Goal: Task Accomplishment & Management: Use online tool/utility

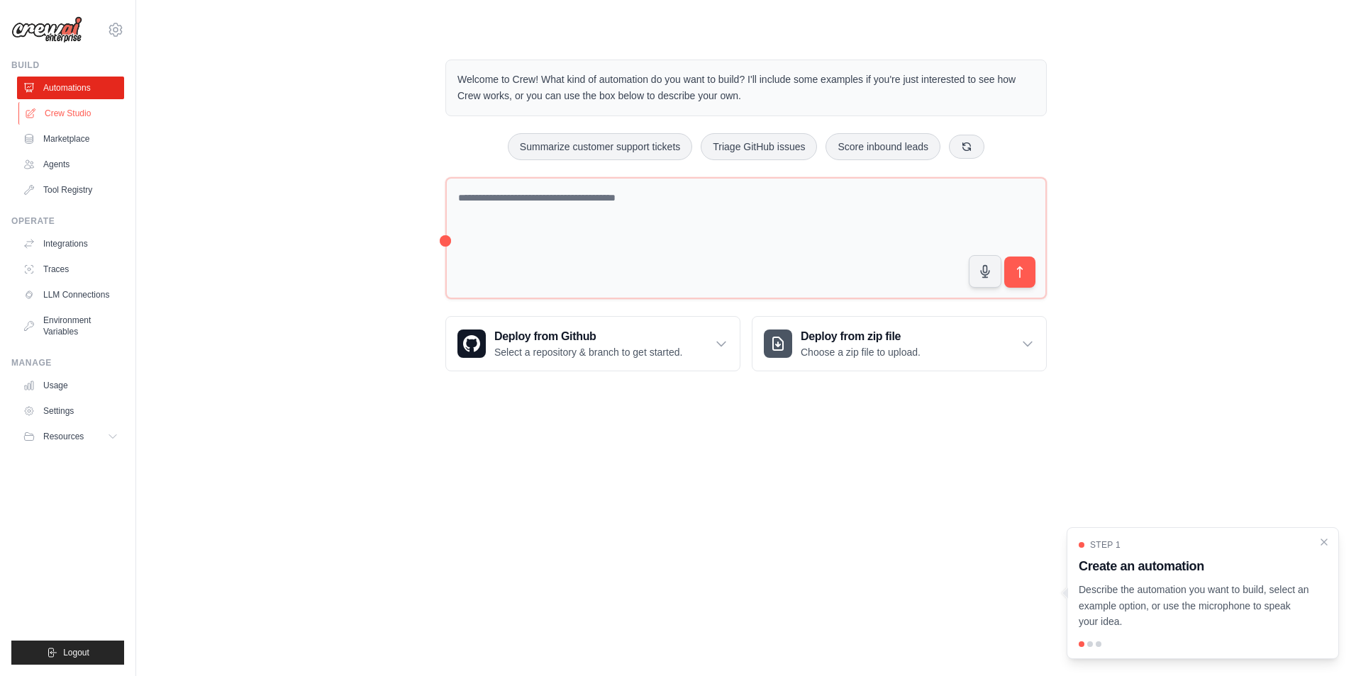
click at [67, 105] on link "Crew Studio" at bounding box center [71, 113] width 107 height 23
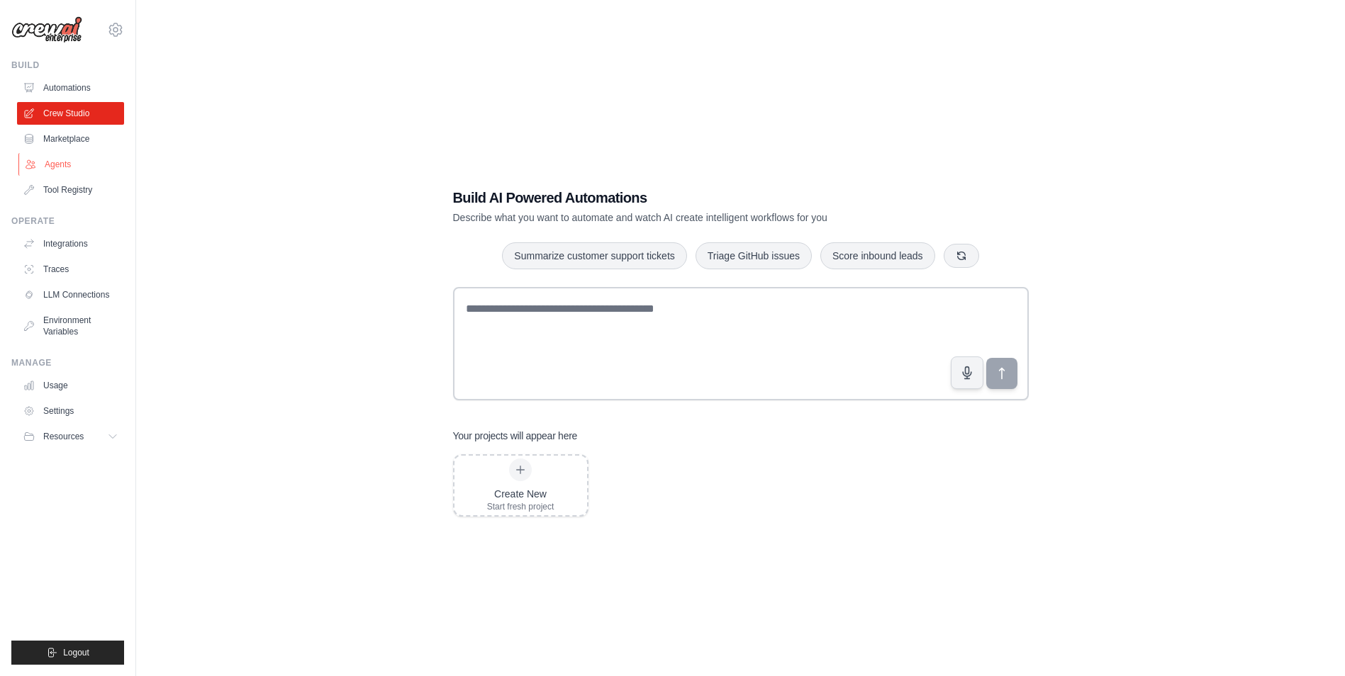
click at [75, 166] on link "Agents" at bounding box center [71, 164] width 107 height 23
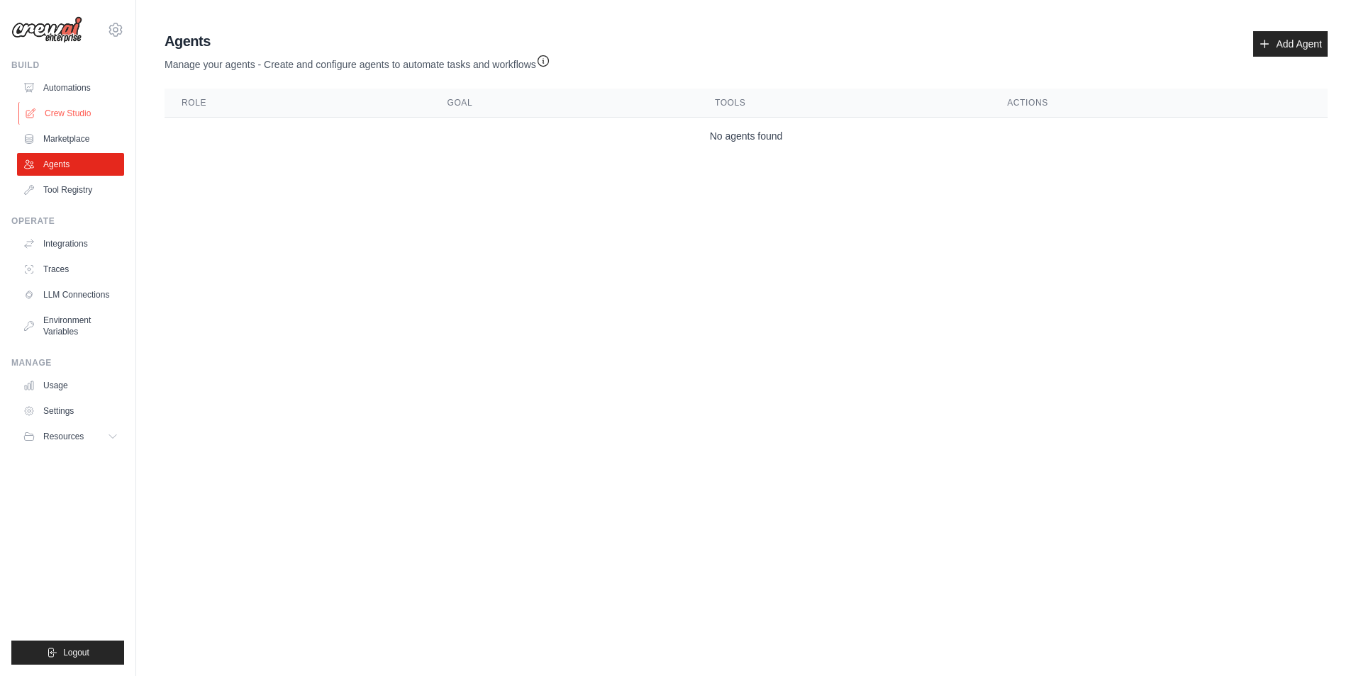
click at [72, 124] on link "Crew Studio" at bounding box center [71, 113] width 107 height 23
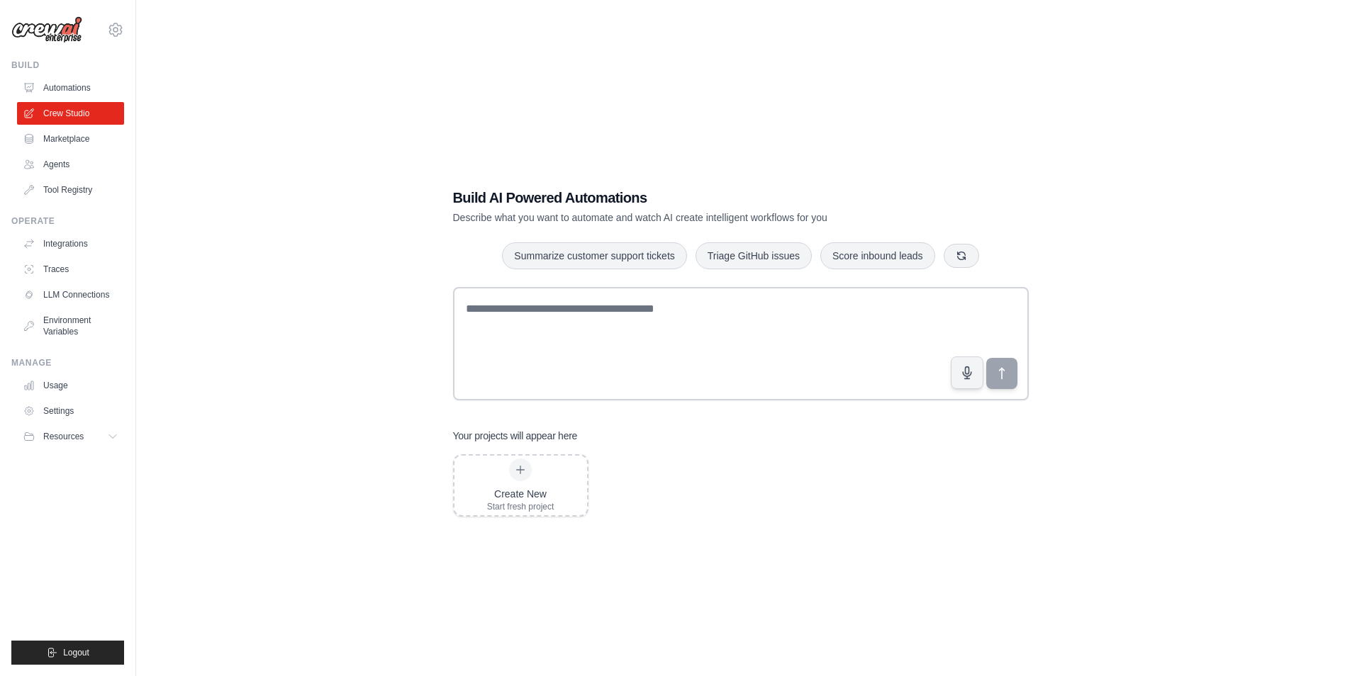
click at [72, 137] on link "Marketplace" at bounding box center [70, 139] width 107 height 23
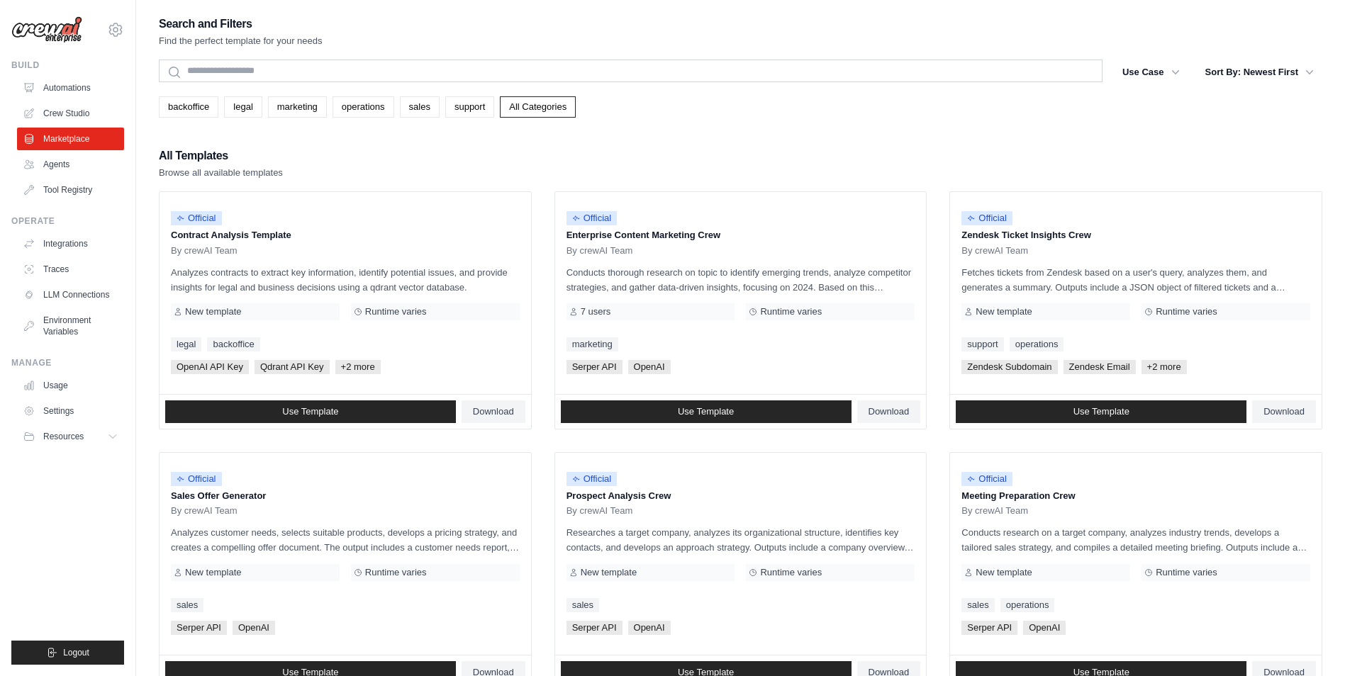
click at [788, 168] on div "All Templates Browse all available templates" at bounding box center [741, 163] width 1164 height 34
click at [48, 191] on link "Tool Registry" at bounding box center [71, 190] width 107 height 23
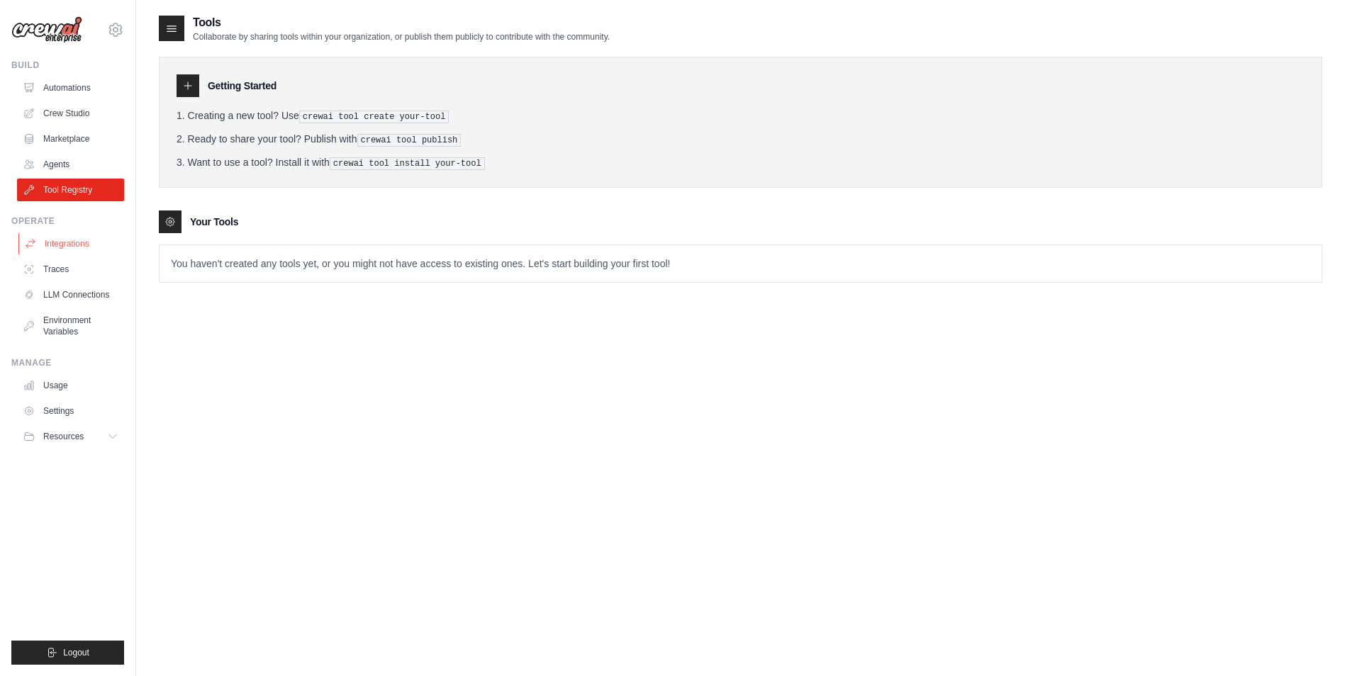
click at [62, 241] on link "Integrations" at bounding box center [71, 244] width 107 height 23
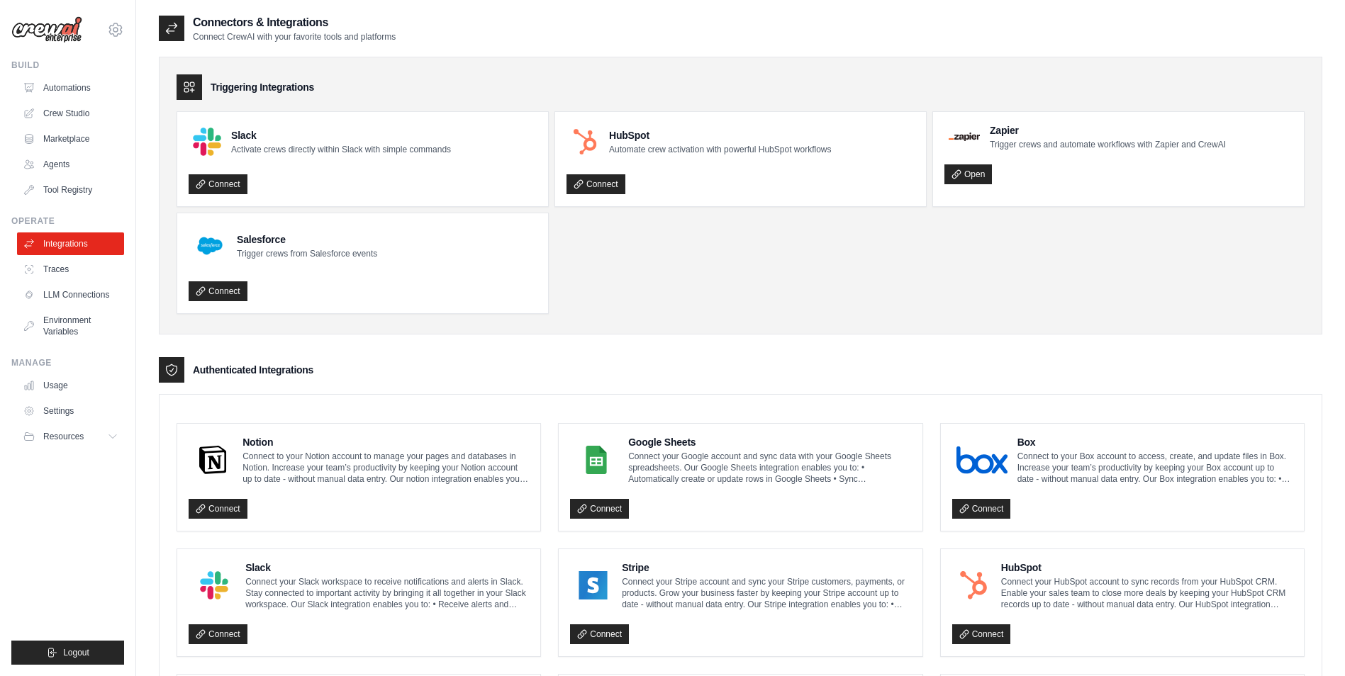
click at [624, 292] on ul "Slack Activate crews directly within Slack with simple commands Connect HubSpot…" at bounding box center [741, 212] width 1128 height 203
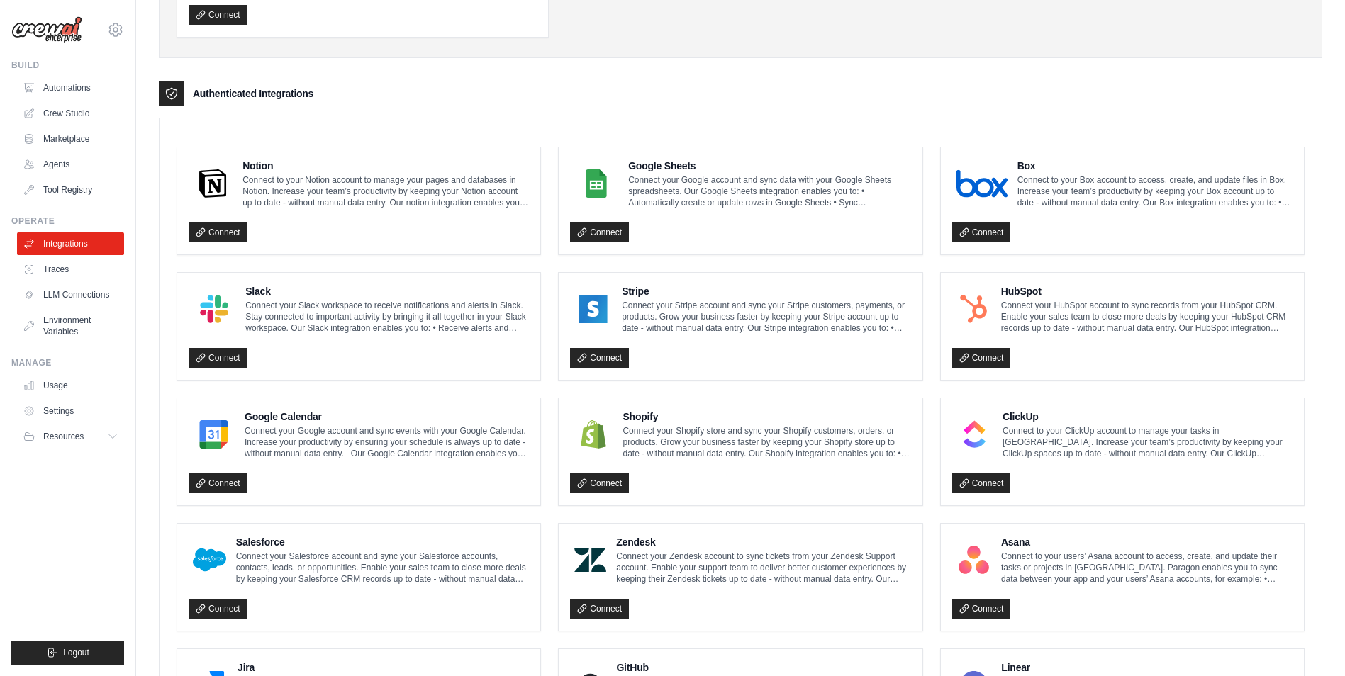
scroll to position [232, 0]
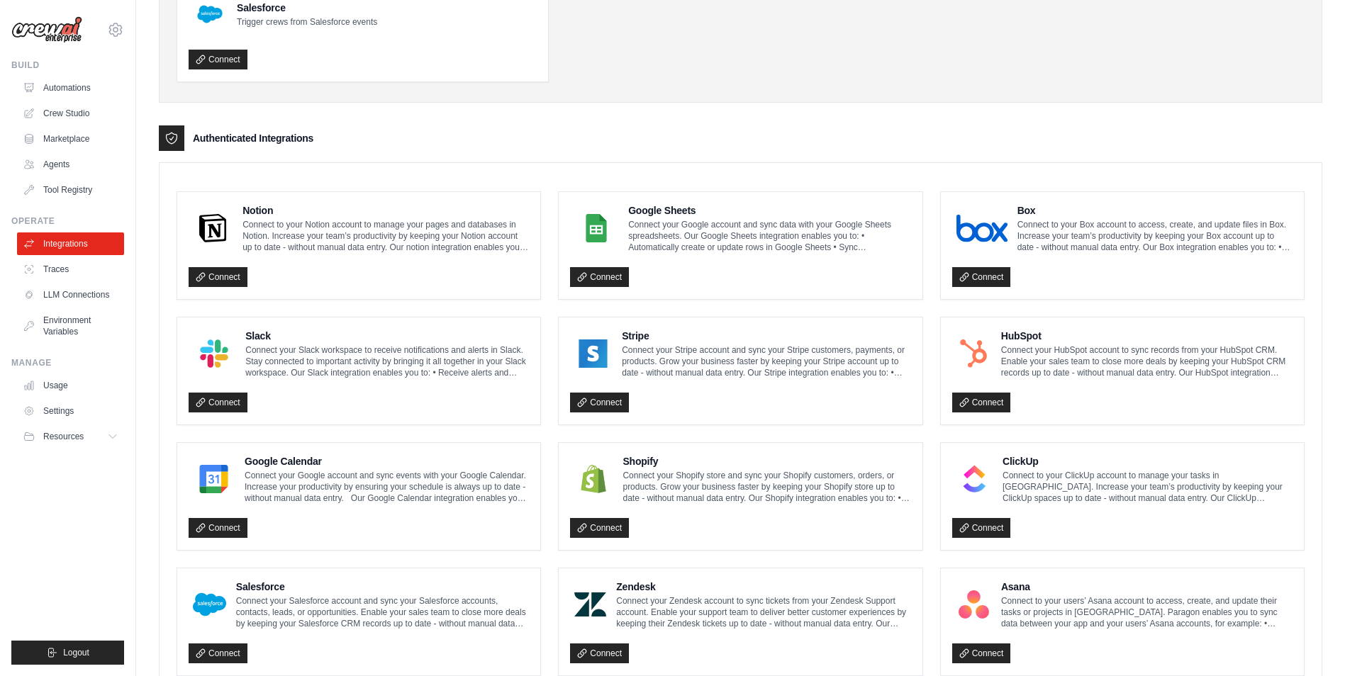
click at [1244, 149] on div "Authenticated Integrations" at bounding box center [741, 138] width 1164 height 26
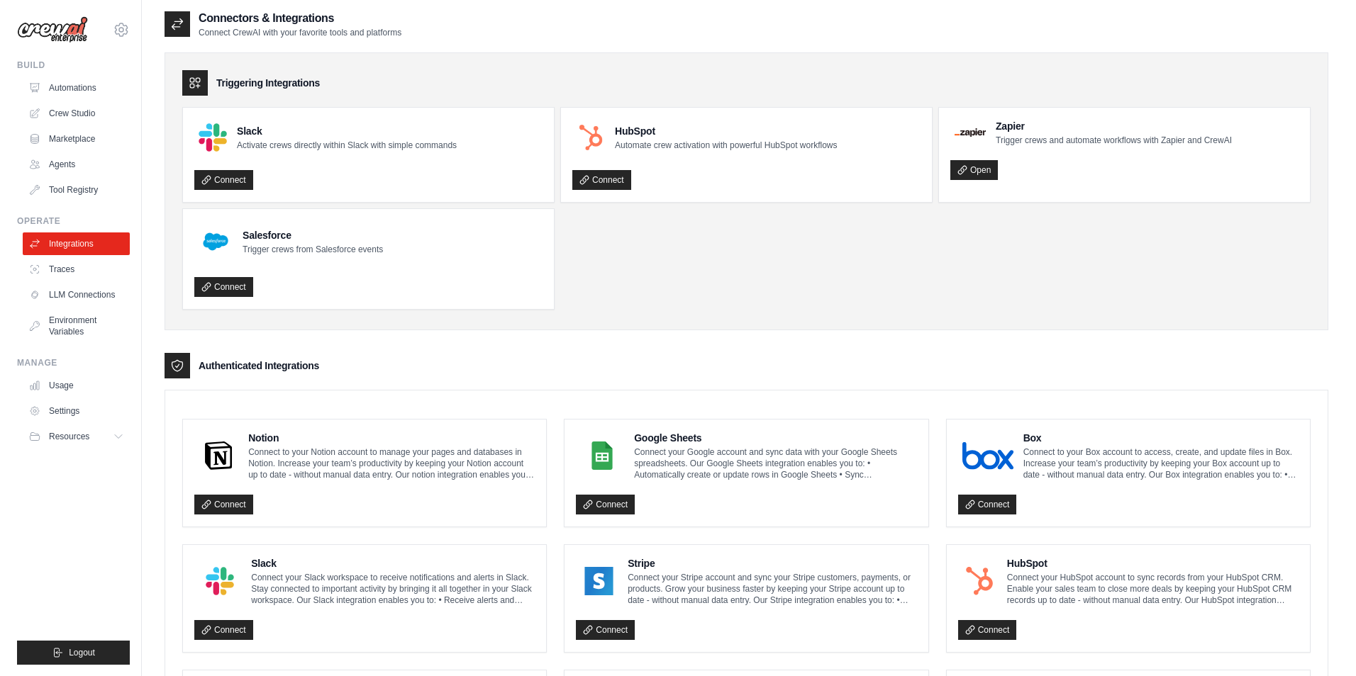
scroll to position [0, 0]
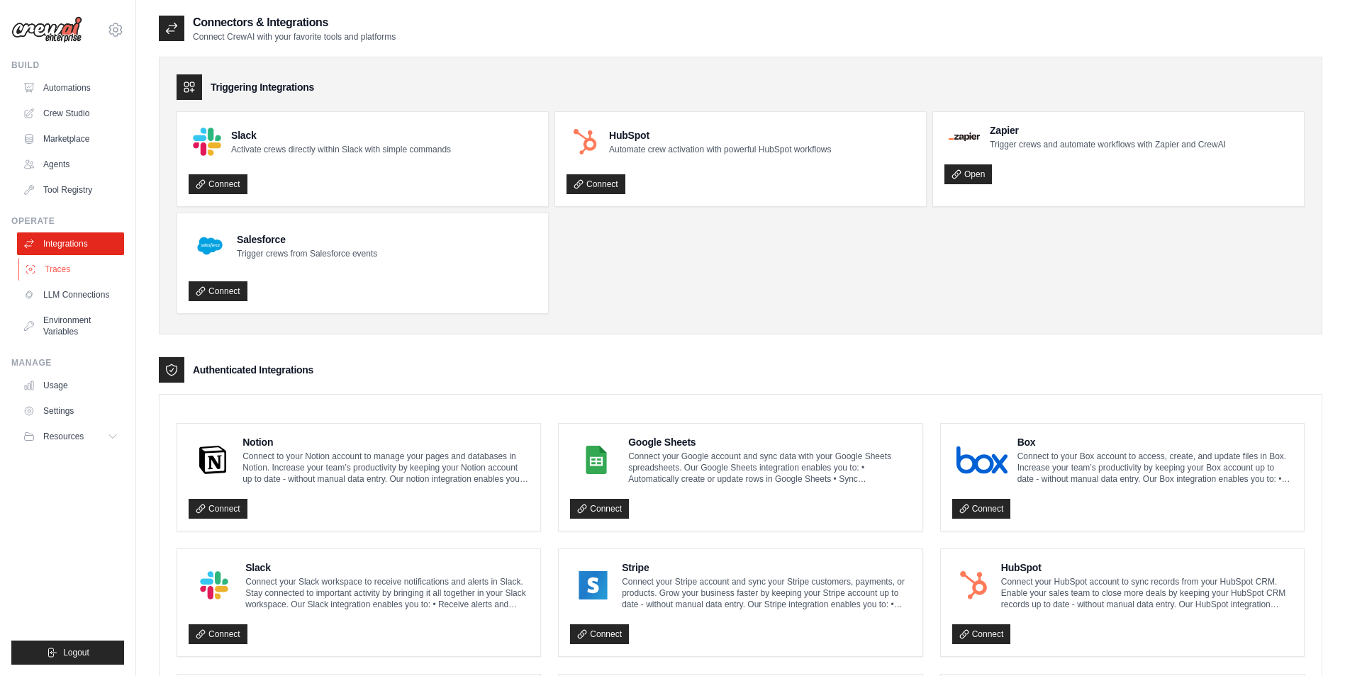
click at [59, 272] on link "Traces" at bounding box center [71, 269] width 107 height 23
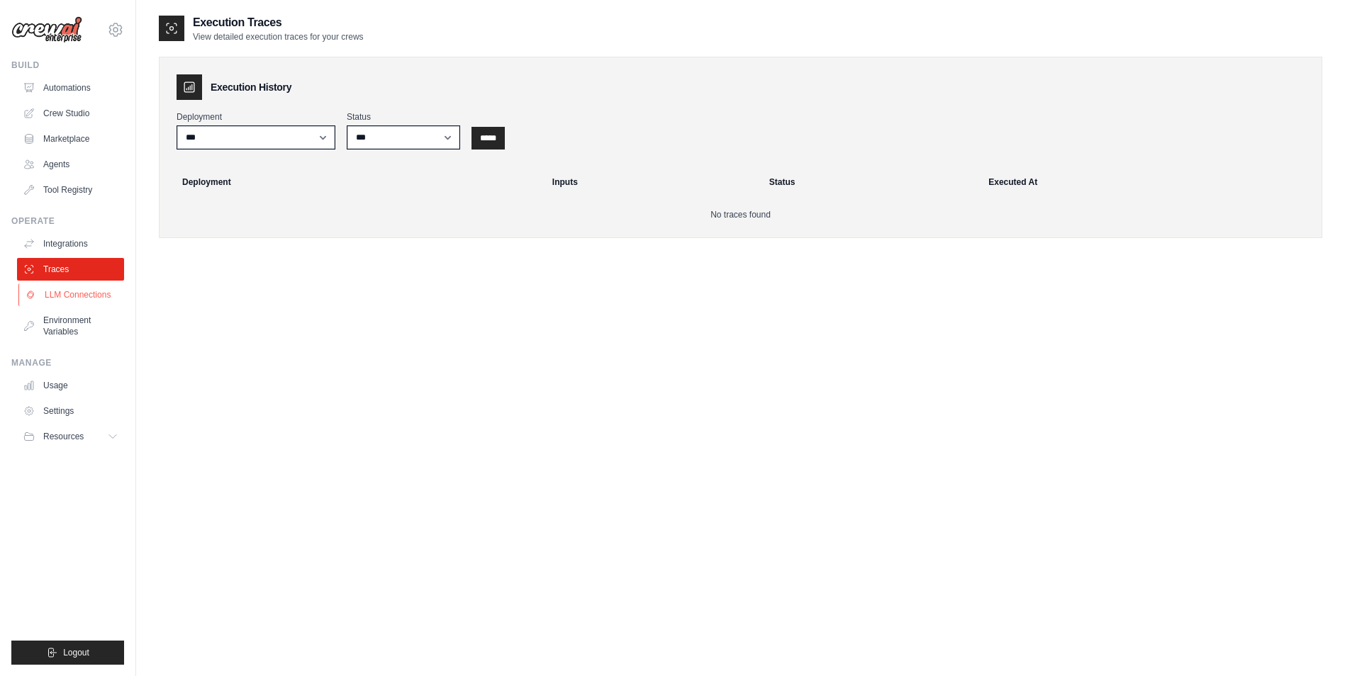
drag, startPoint x: 72, startPoint y: 297, endPoint x: 50, endPoint y: 303, distance: 22.7
click at [73, 297] on link "LLM Connections" at bounding box center [71, 295] width 107 height 23
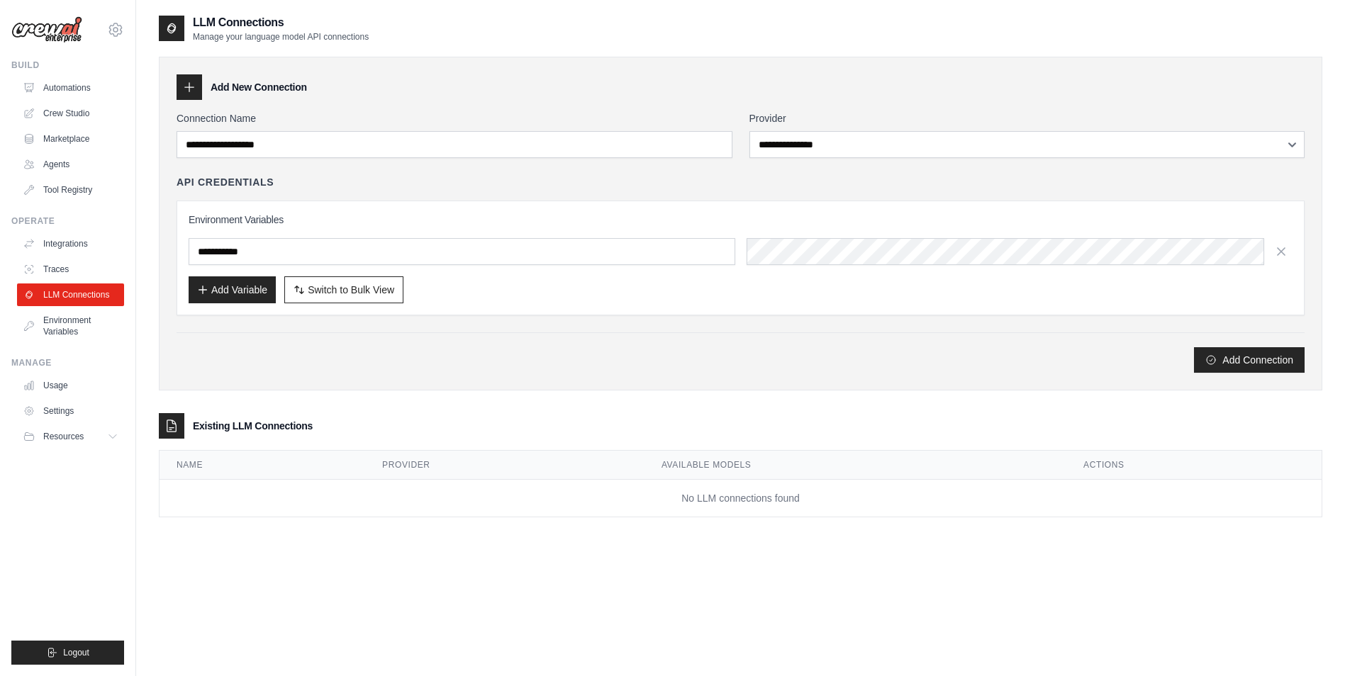
click at [805, 355] on div "Add Connection" at bounding box center [741, 360] width 1128 height 26
click at [71, 319] on link "Environment Variables" at bounding box center [71, 326] width 107 height 34
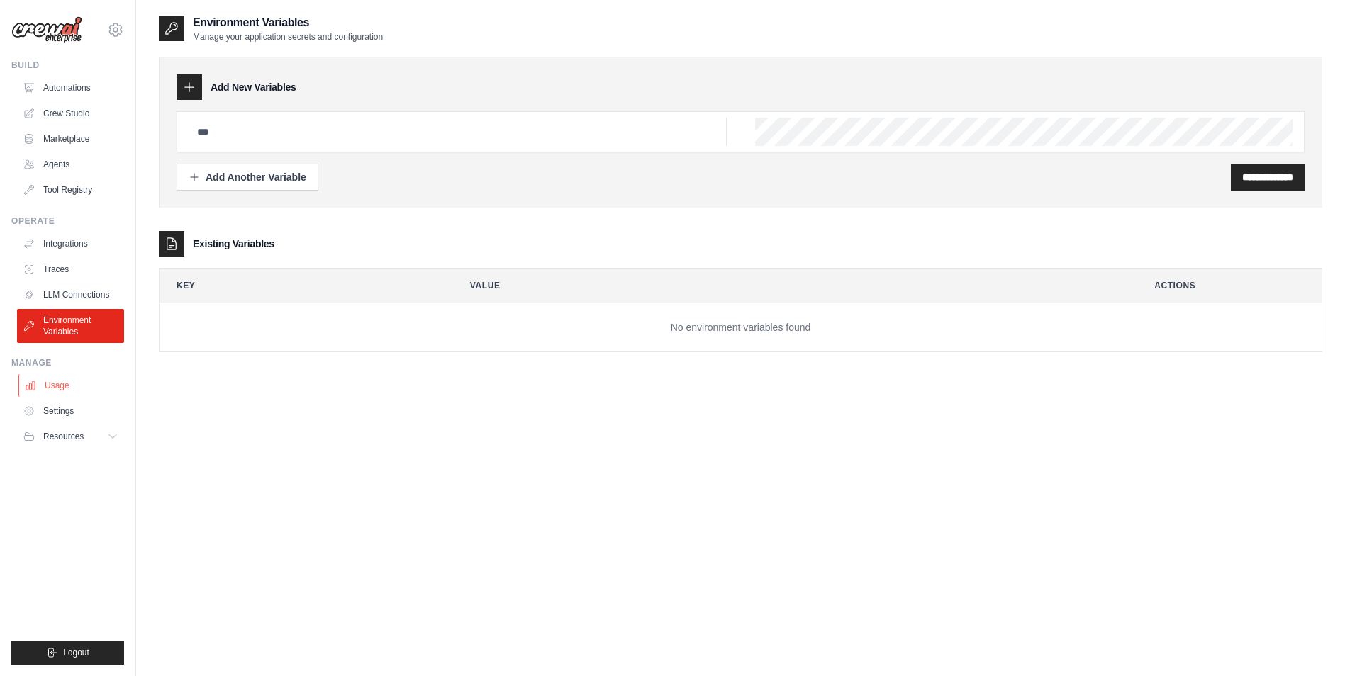
click at [42, 381] on link "Usage" at bounding box center [71, 385] width 107 height 23
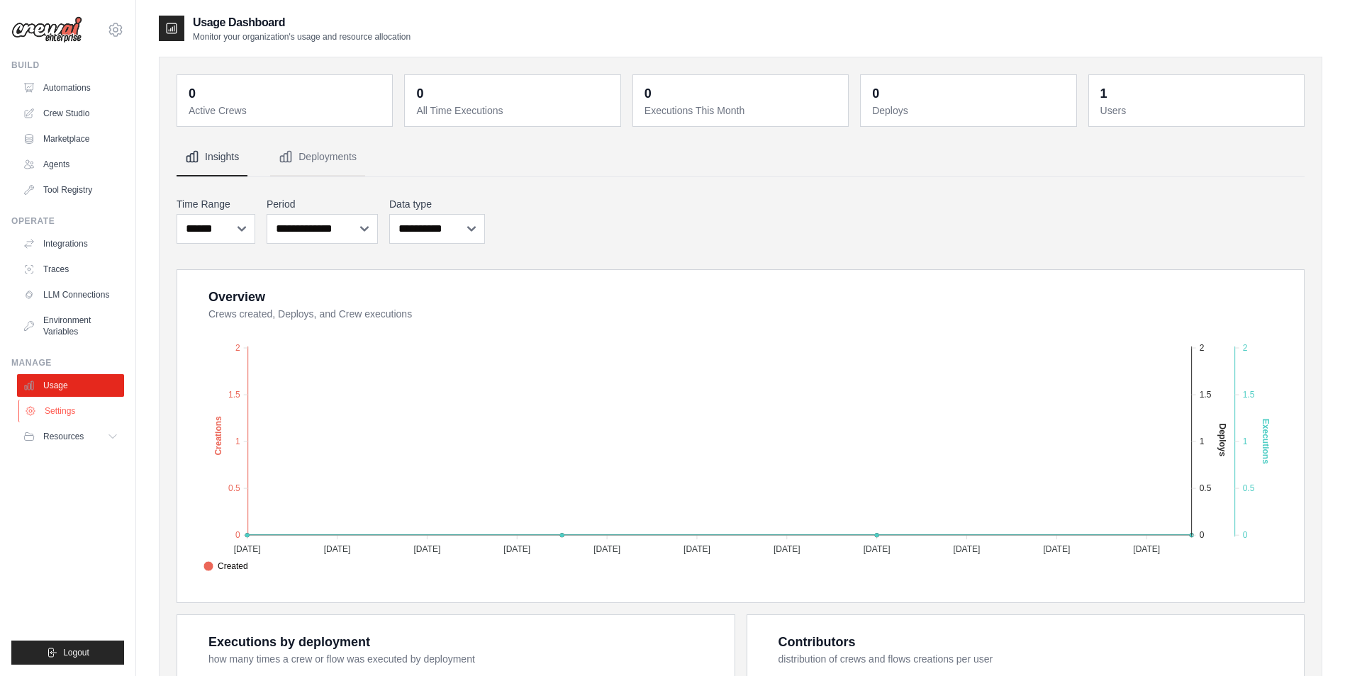
click at [61, 408] on link "Settings" at bounding box center [71, 411] width 107 height 23
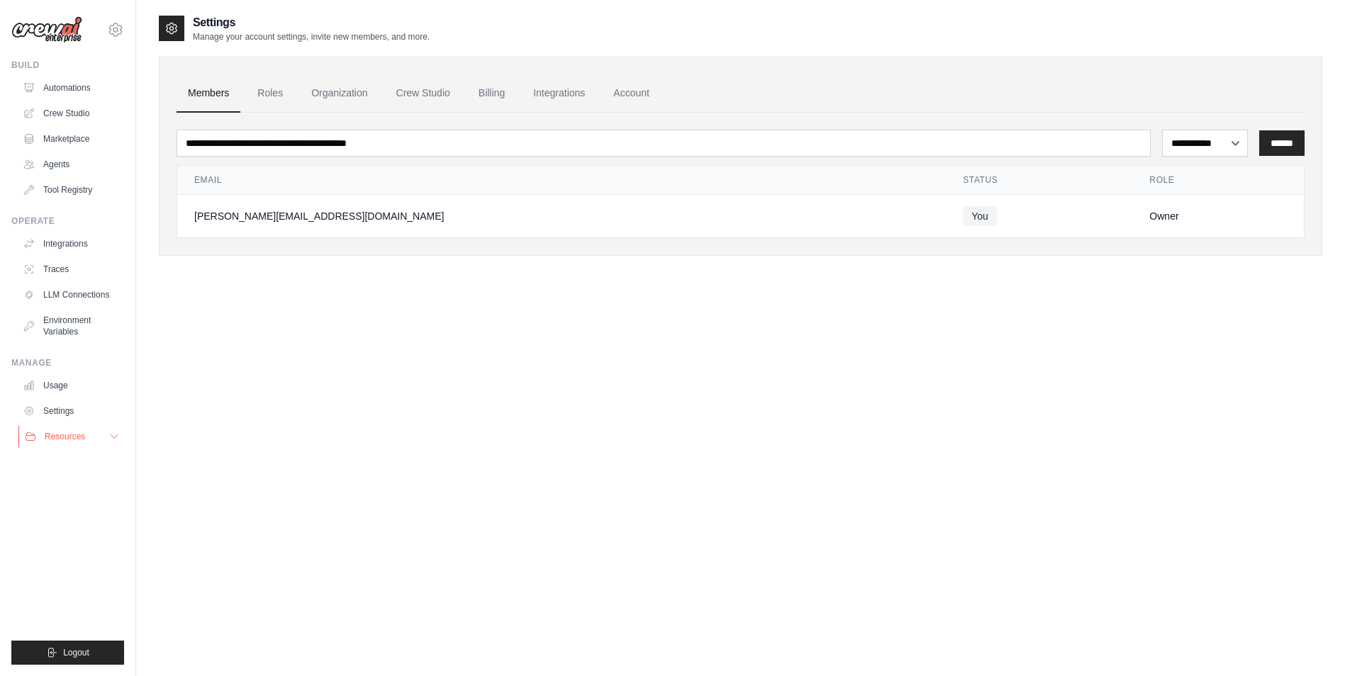
click at [102, 435] on button "Resources" at bounding box center [71, 436] width 107 height 23
click at [73, 84] on link "Automations" at bounding box center [71, 88] width 107 height 23
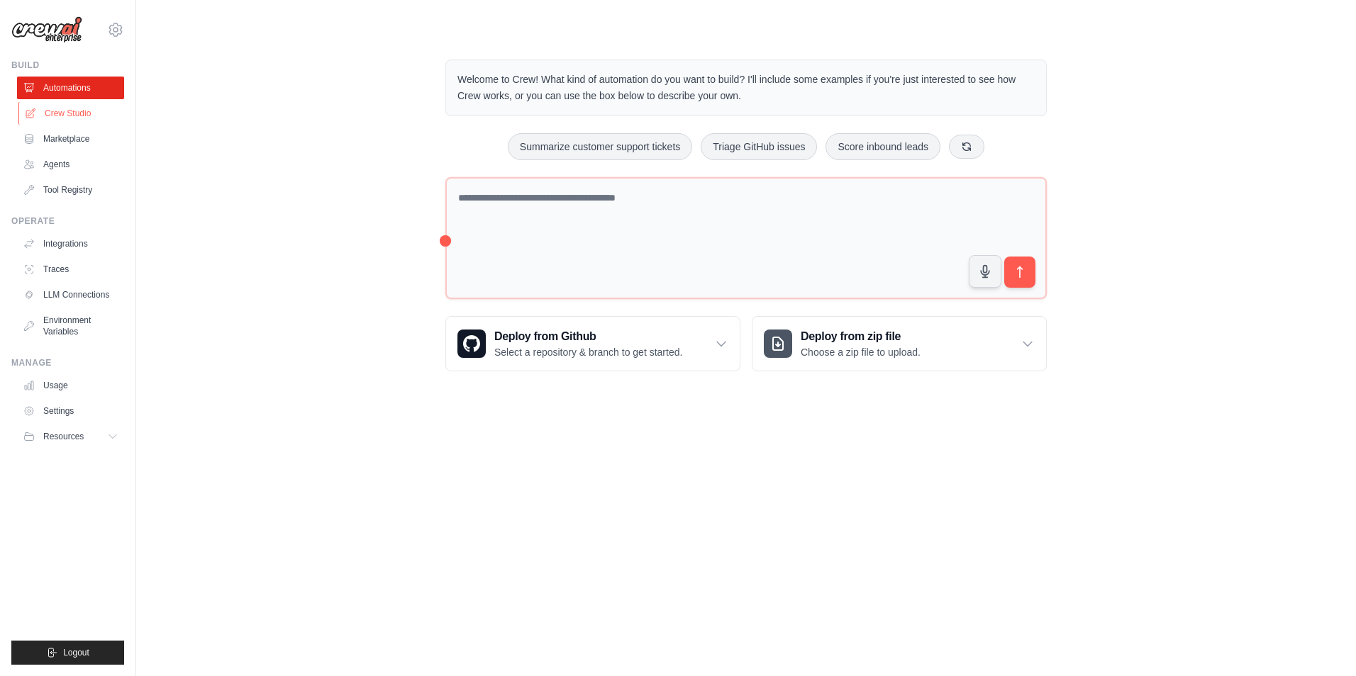
click at [69, 108] on link "Crew Studio" at bounding box center [71, 113] width 107 height 23
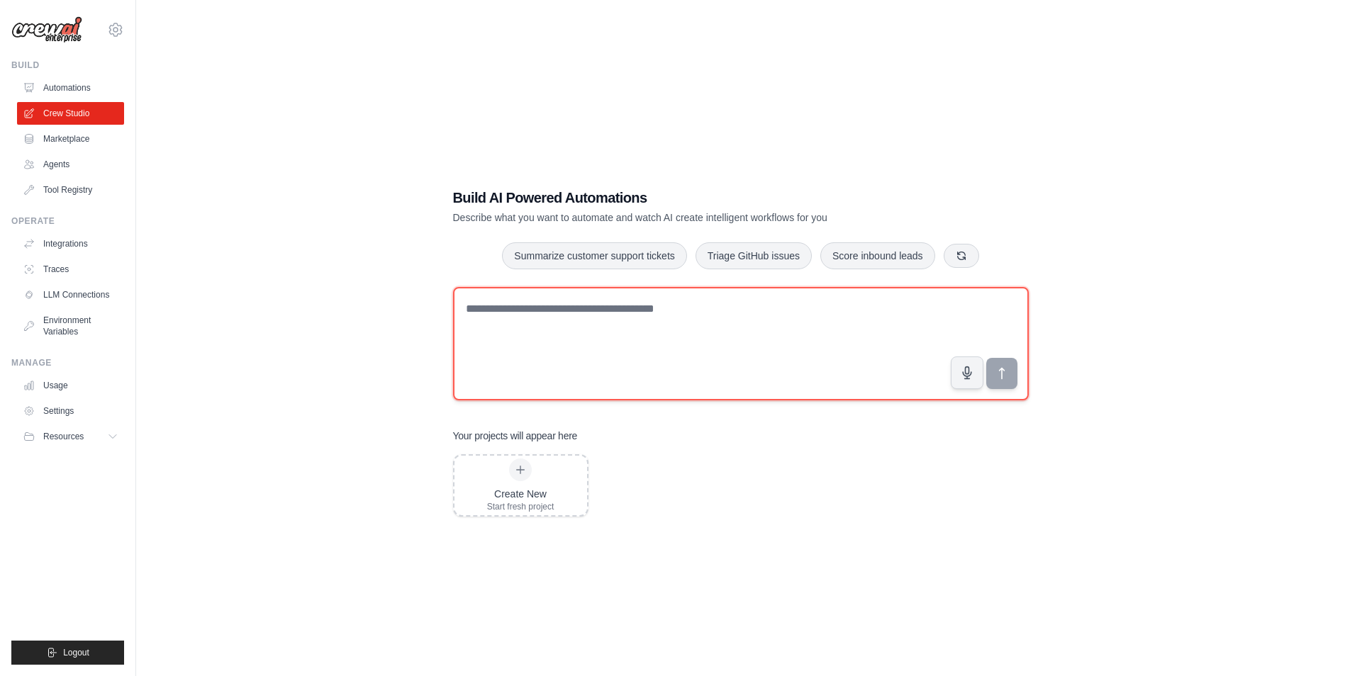
click at [597, 365] on textarea at bounding box center [741, 343] width 576 height 113
click at [520, 309] on textarea at bounding box center [741, 343] width 576 height 113
paste textarea "**********"
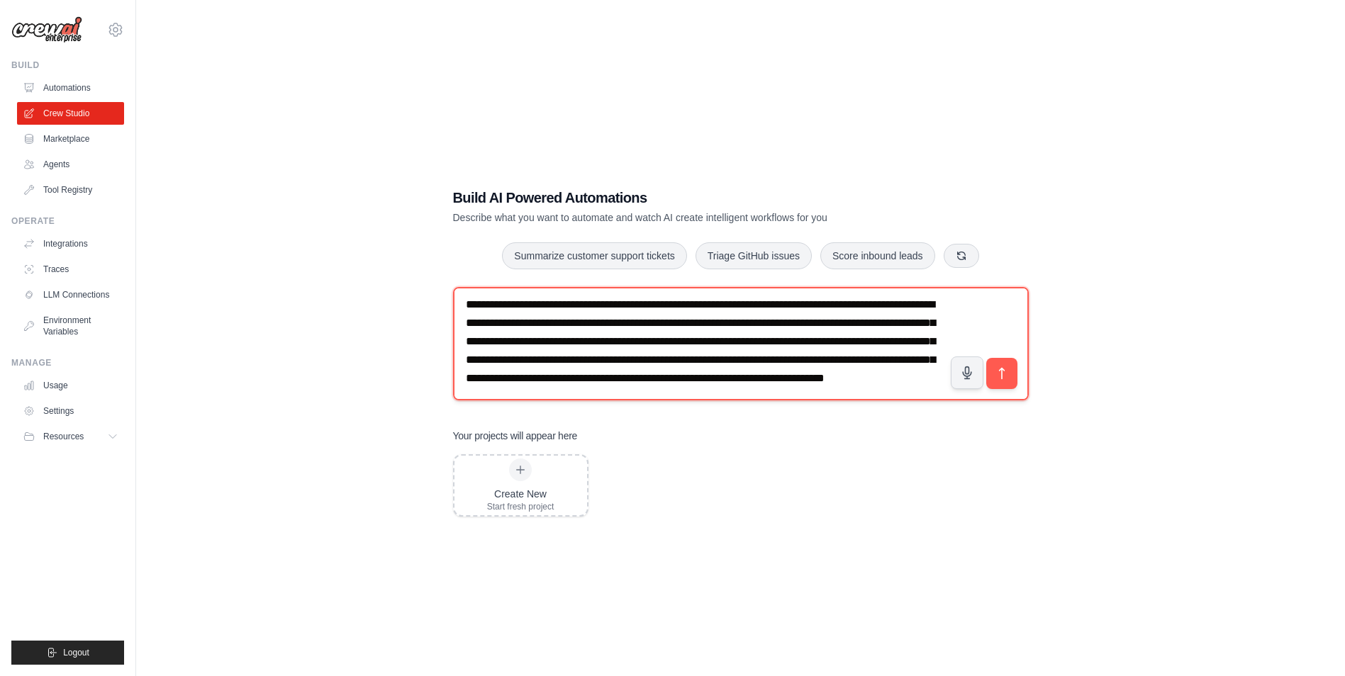
click at [521, 330] on textarea "**********" at bounding box center [741, 343] width 576 height 113
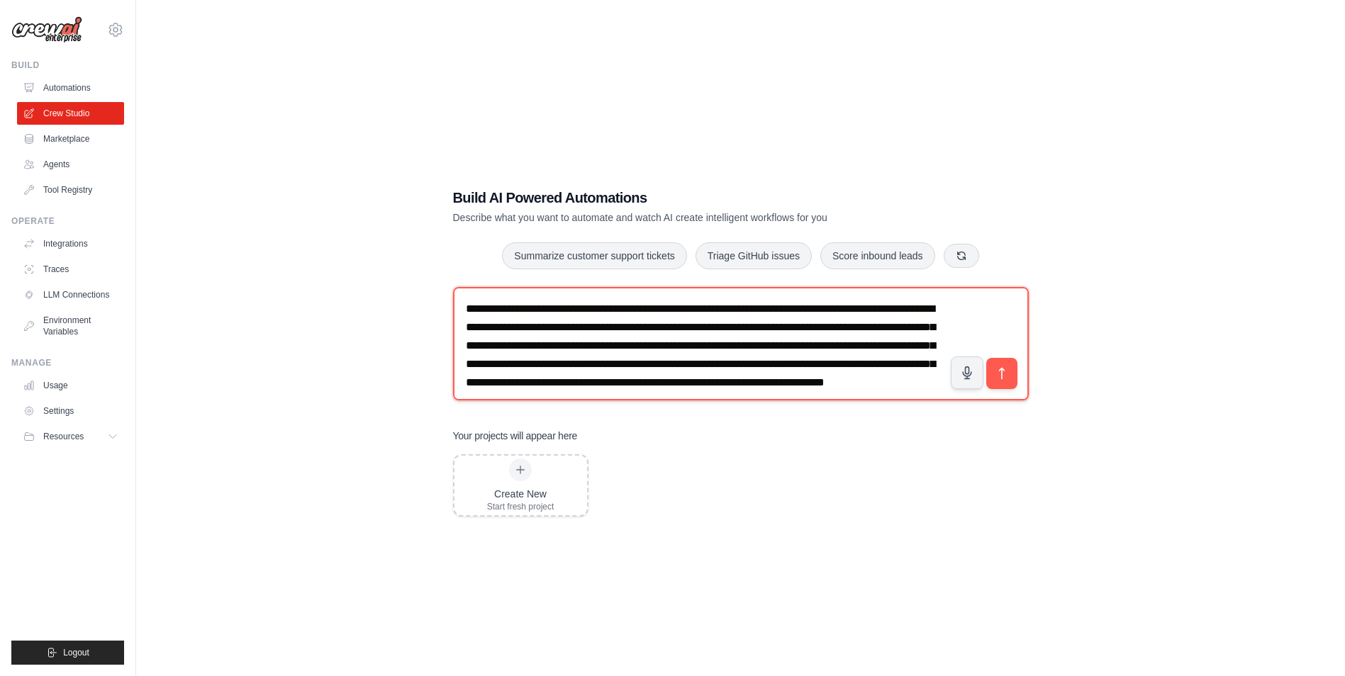
drag, startPoint x: 468, startPoint y: 308, endPoint x: 688, endPoint y: 305, distance: 219.8
click at [688, 305] on textarea "**********" at bounding box center [741, 343] width 576 height 113
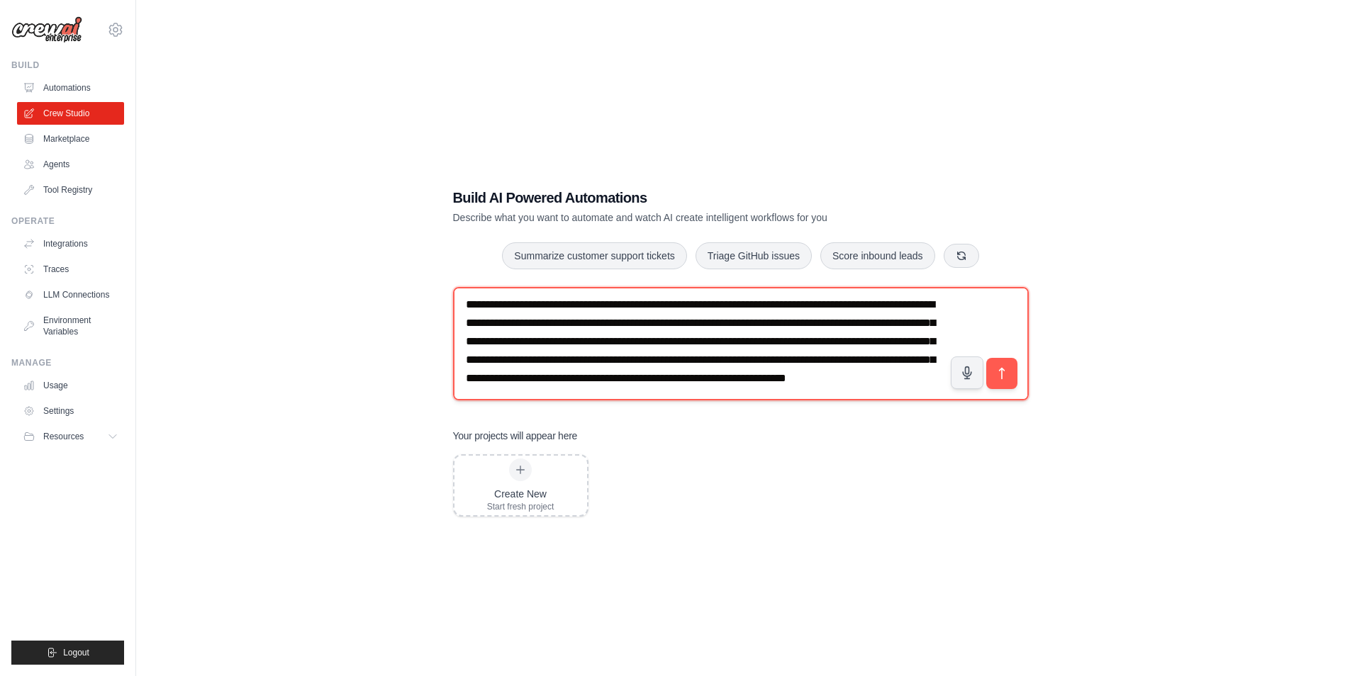
scroll to position [23, 0]
click at [917, 379] on textarea "**********" at bounding box center [741, 343] width 576 height 113
paste textarea "**********"
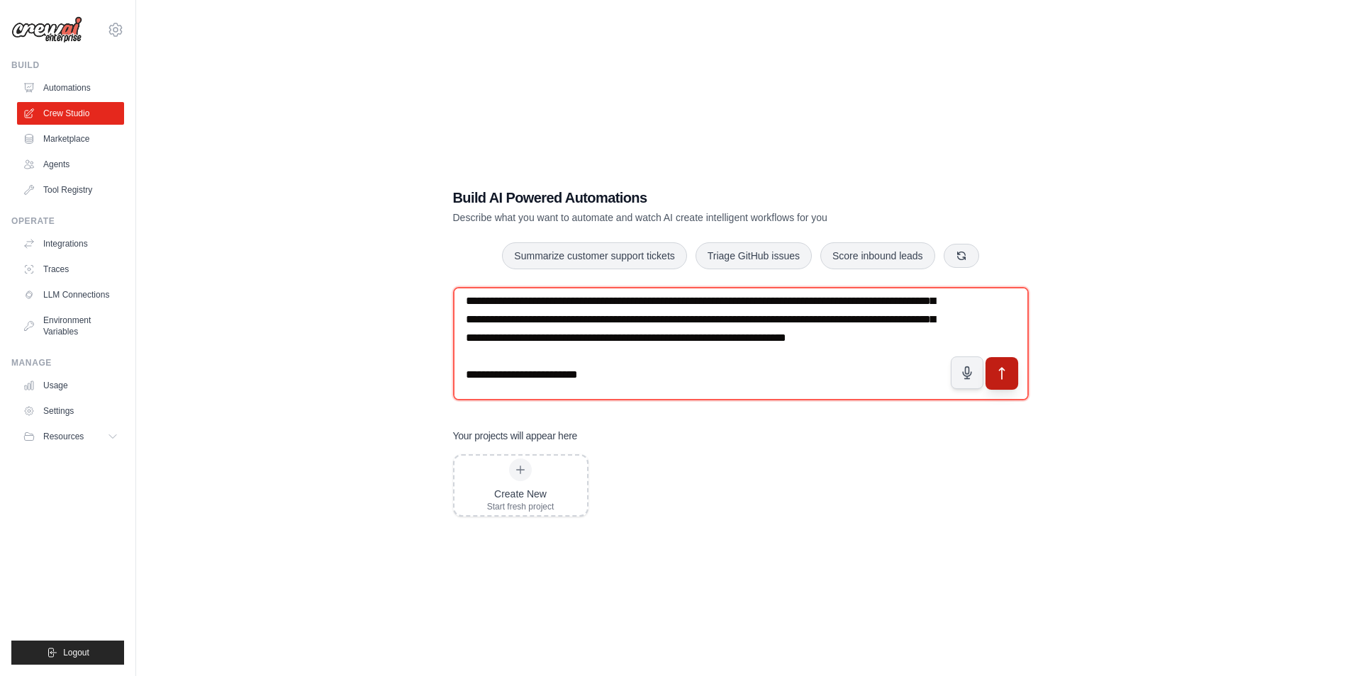
type textarea "**********"
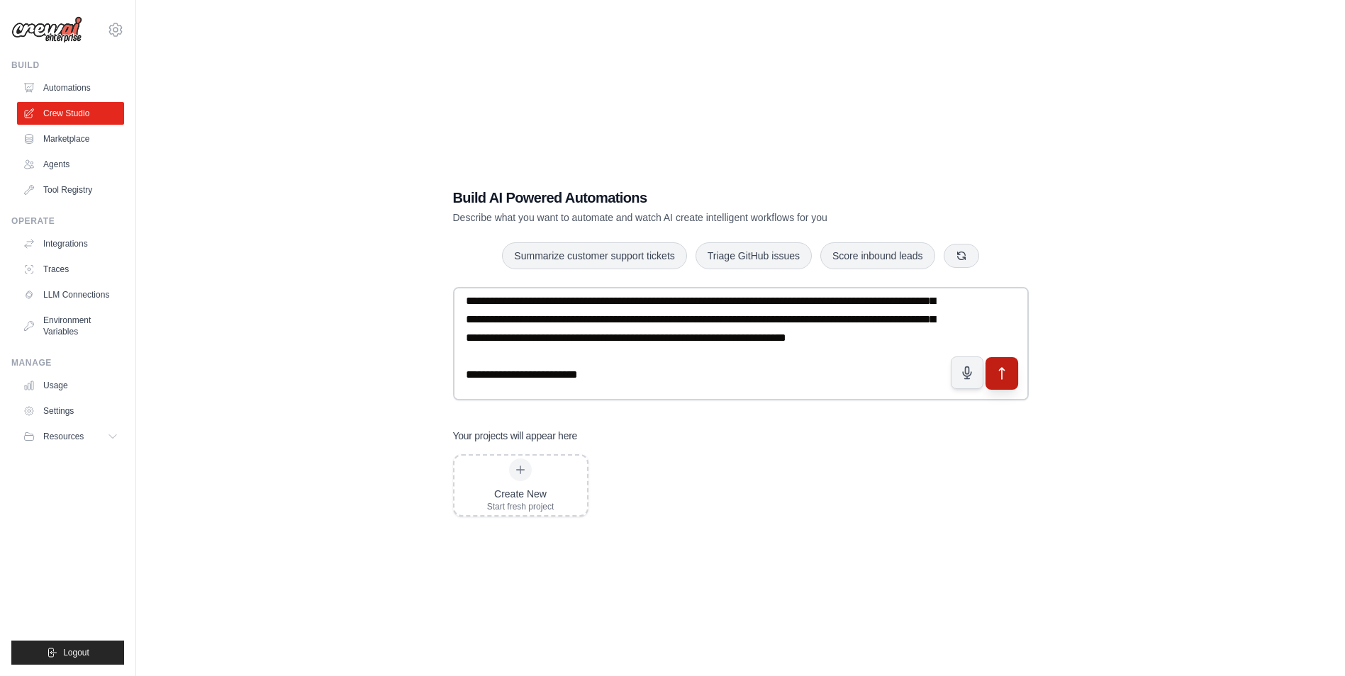
click at [998, 380] on icon "submit" at bounding box center [1001, 374] width 15 height 15
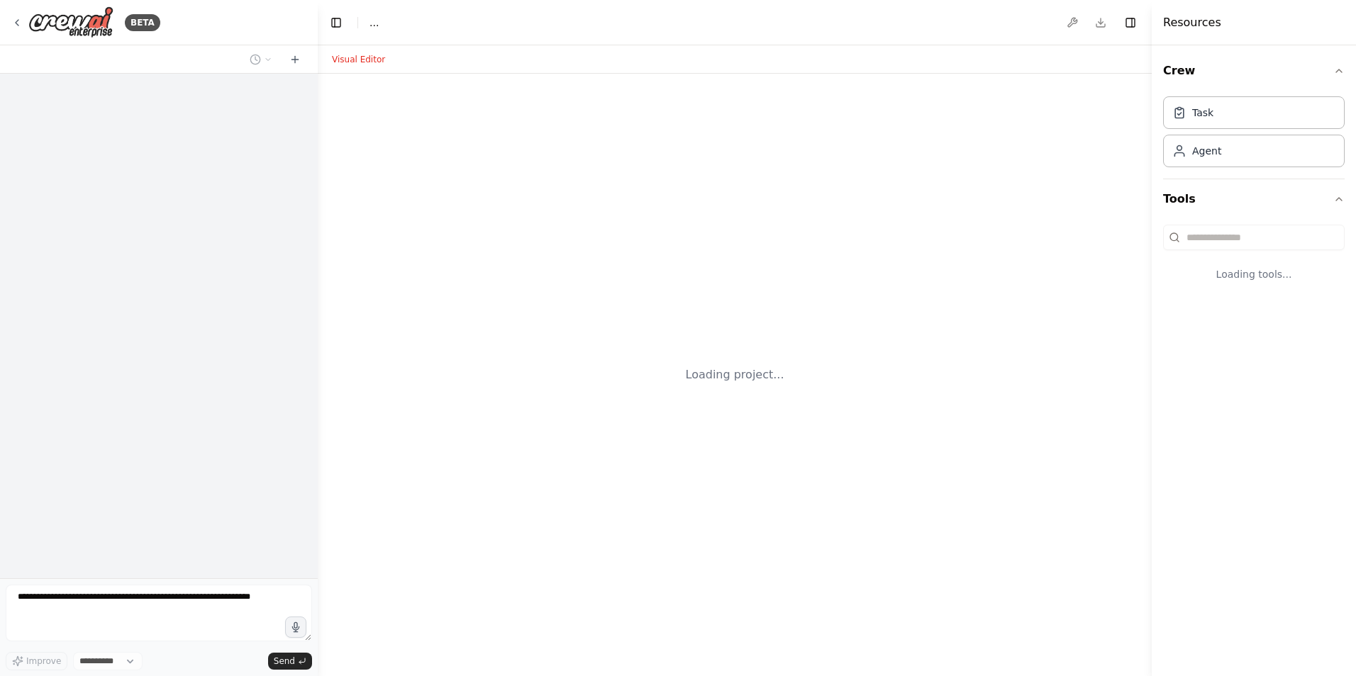
select select "****"
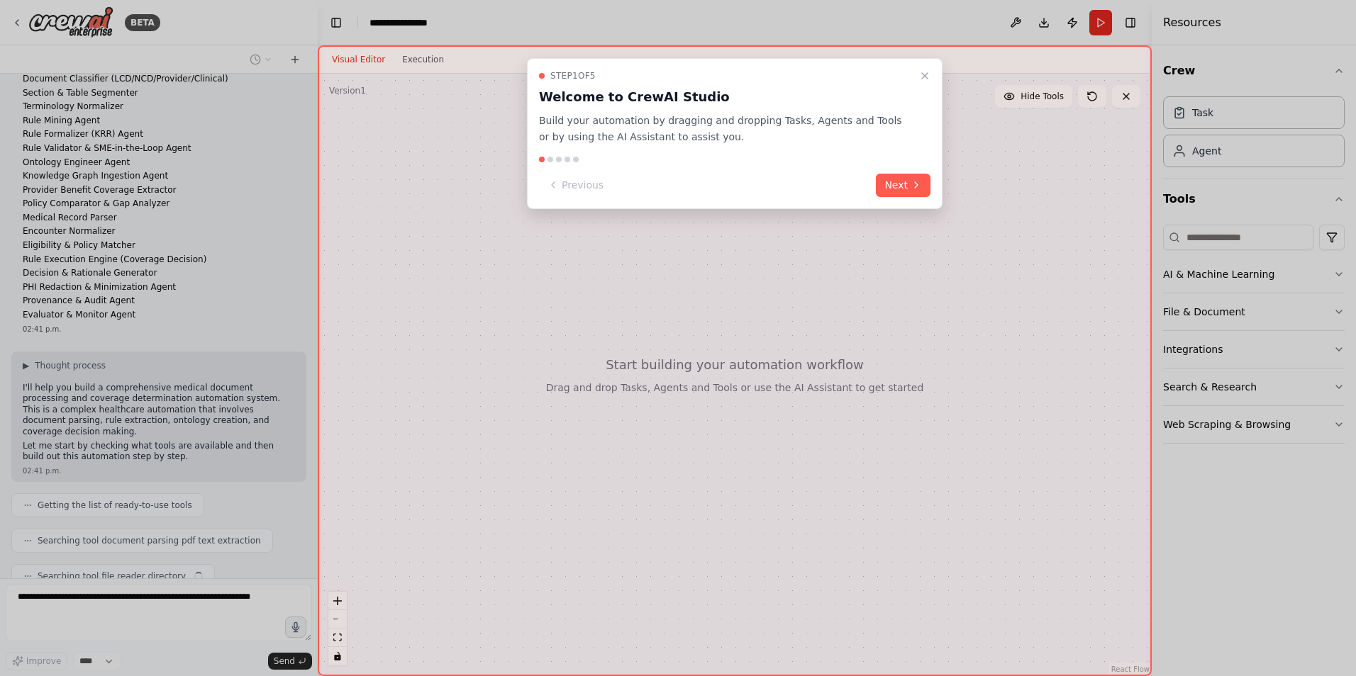
scroll to position [169, 0]
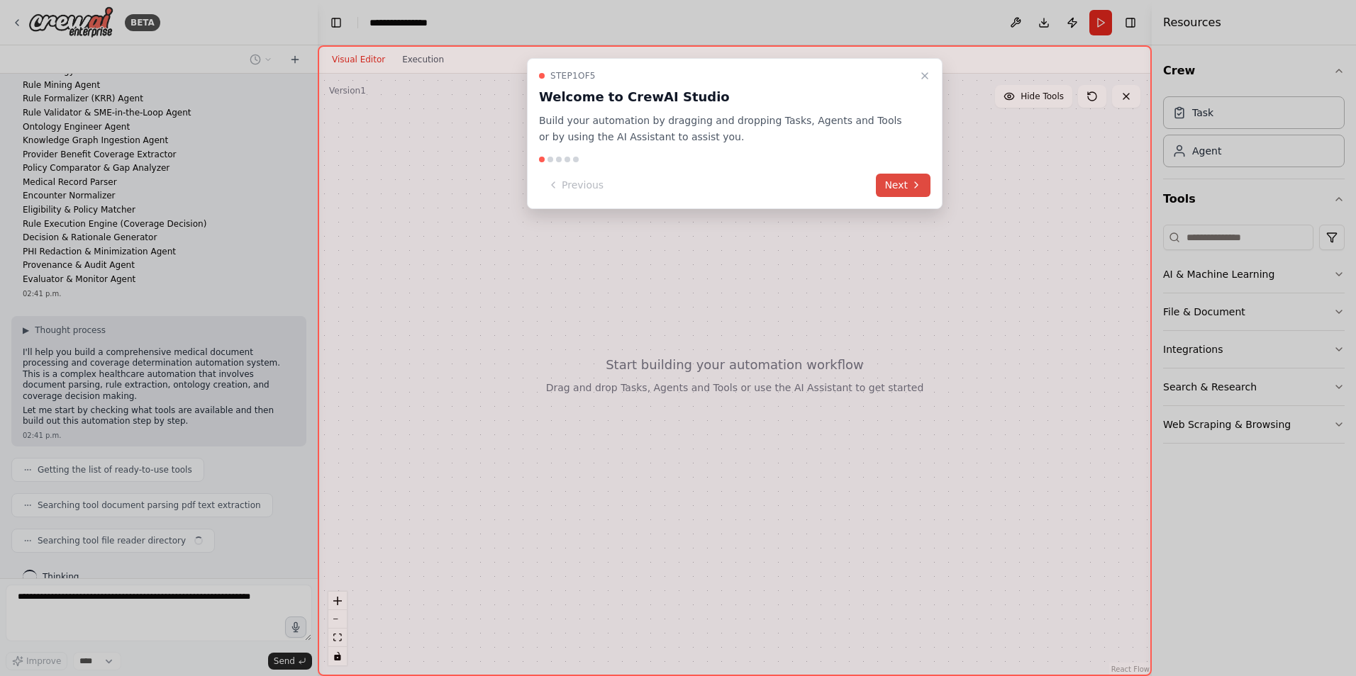
click at [900, 182] on button "Next" at bounding box center [903, 185] width 55 height 23
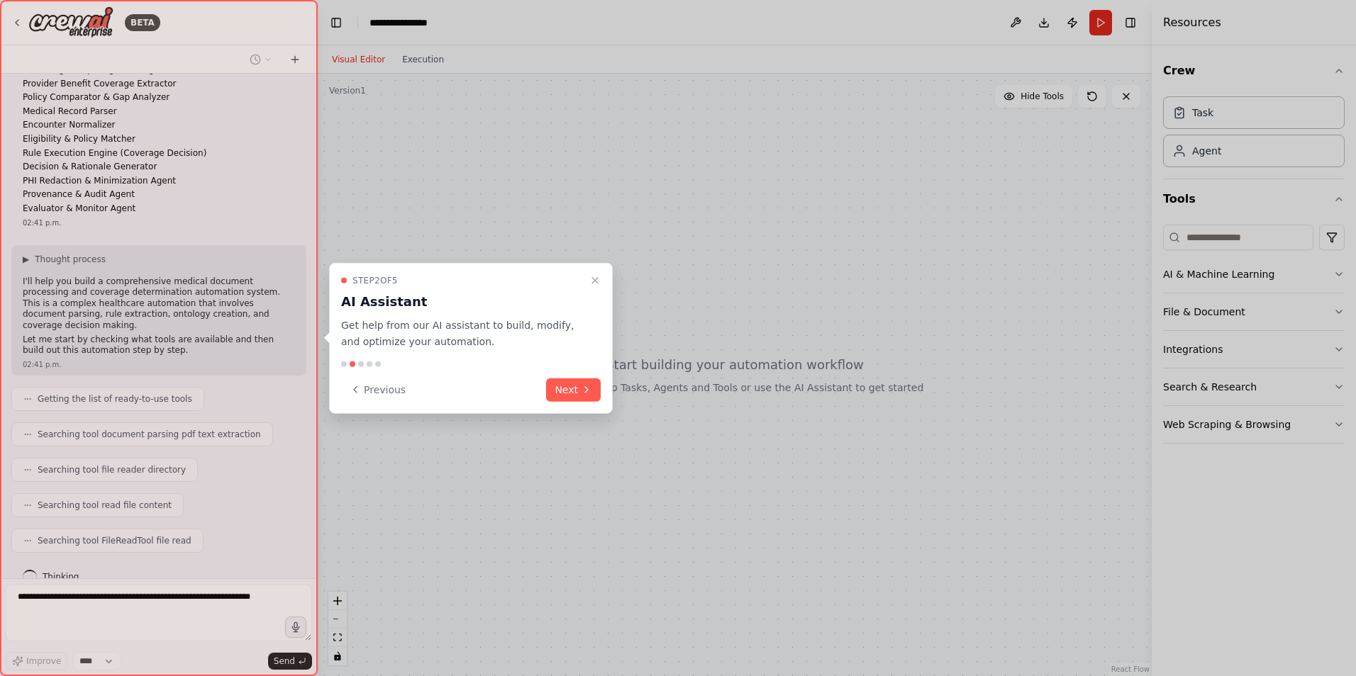
scroll to position [275, 0]
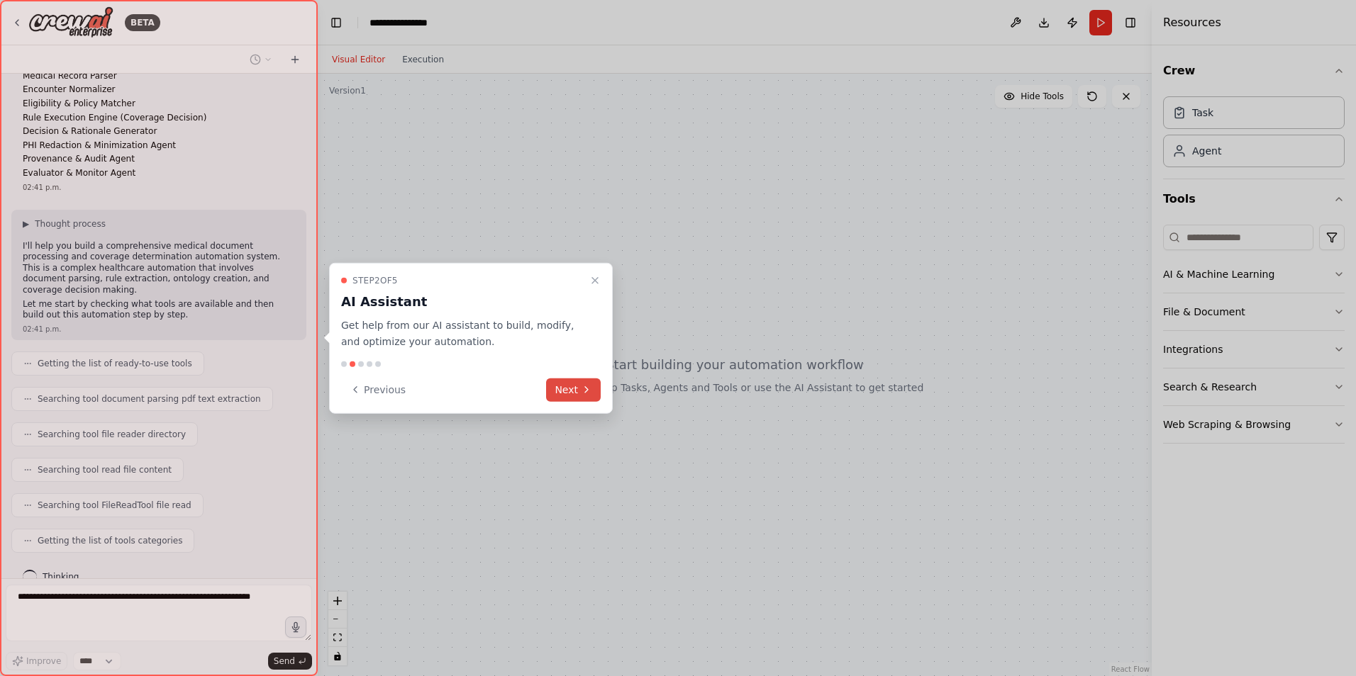
click at [586, 391] on icon at bounding box center [586, 390] width 3 height 6
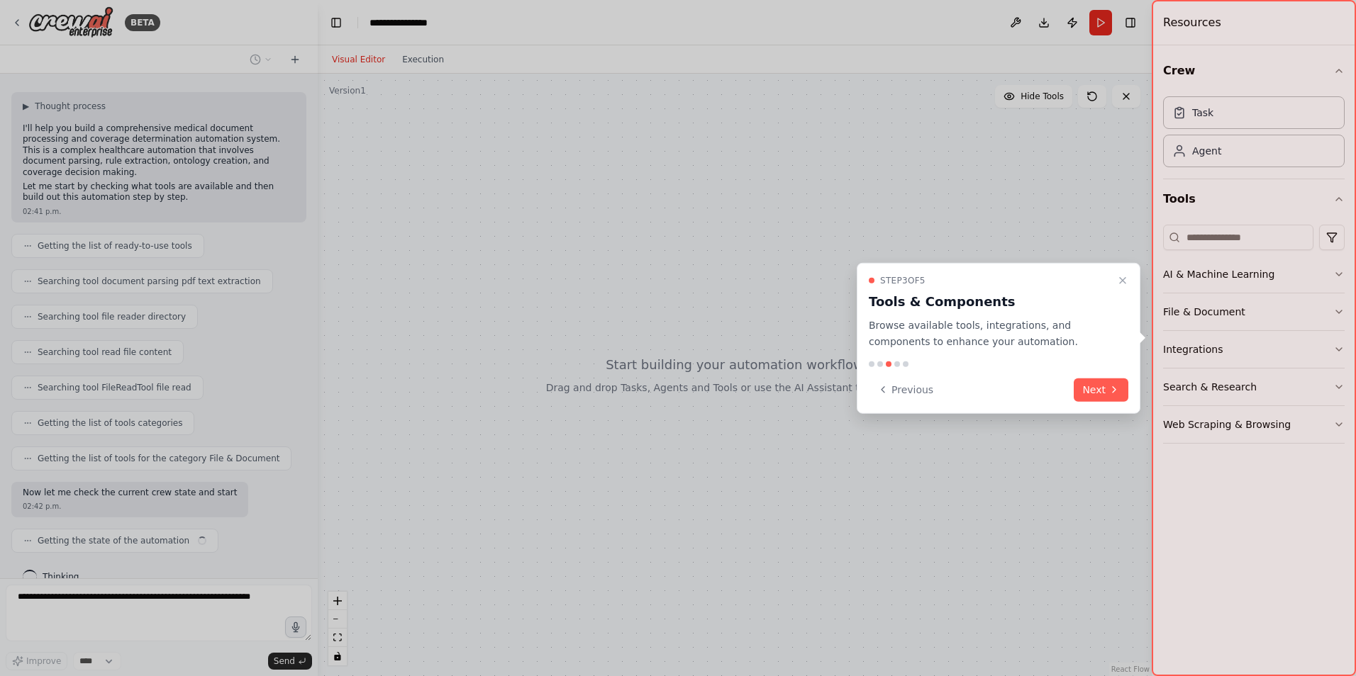
scroll to position [404, 0]
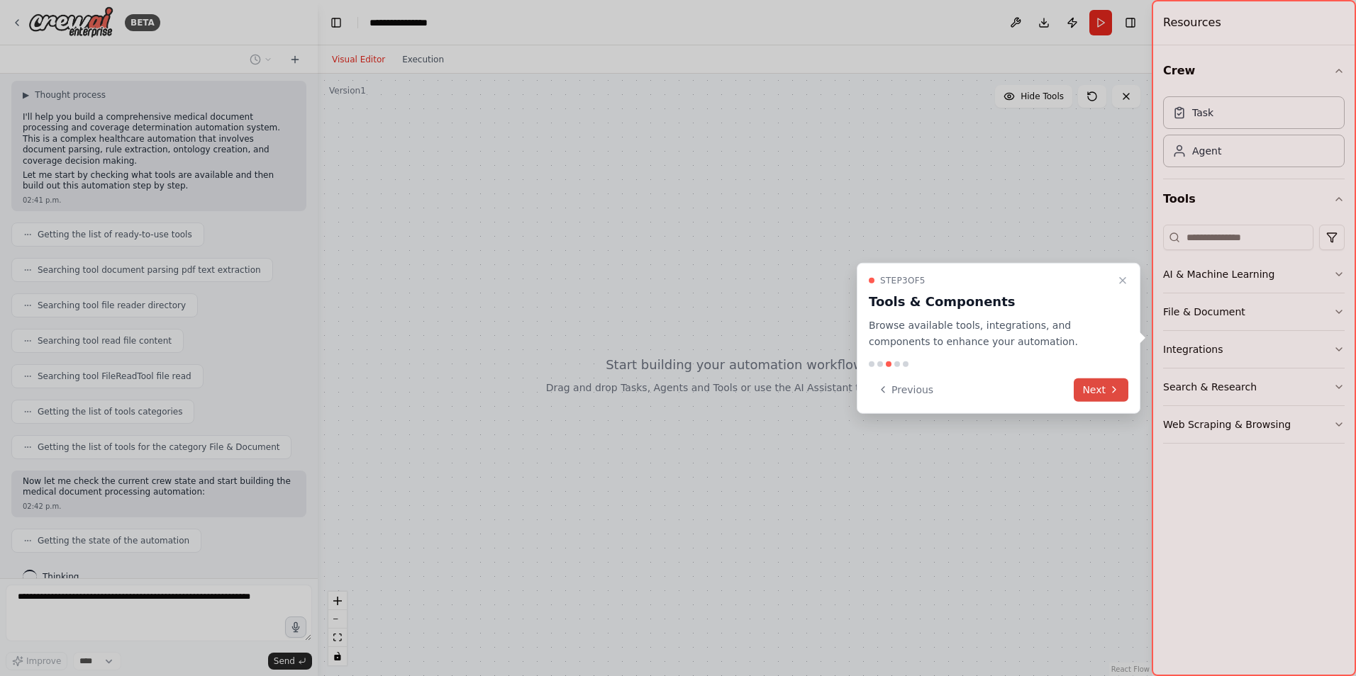
click at [1110, 394] on icon at bounding box center [1113, 389] width 11 height 11
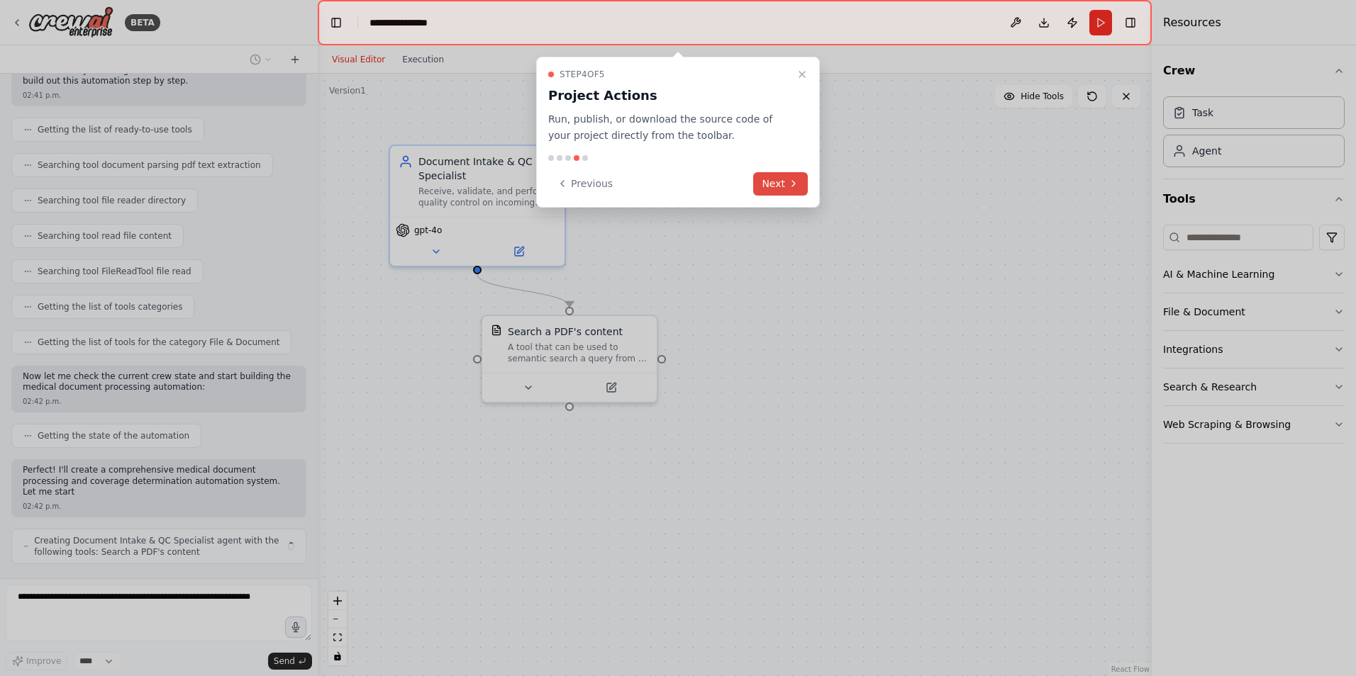
scroll to position [520, 0]
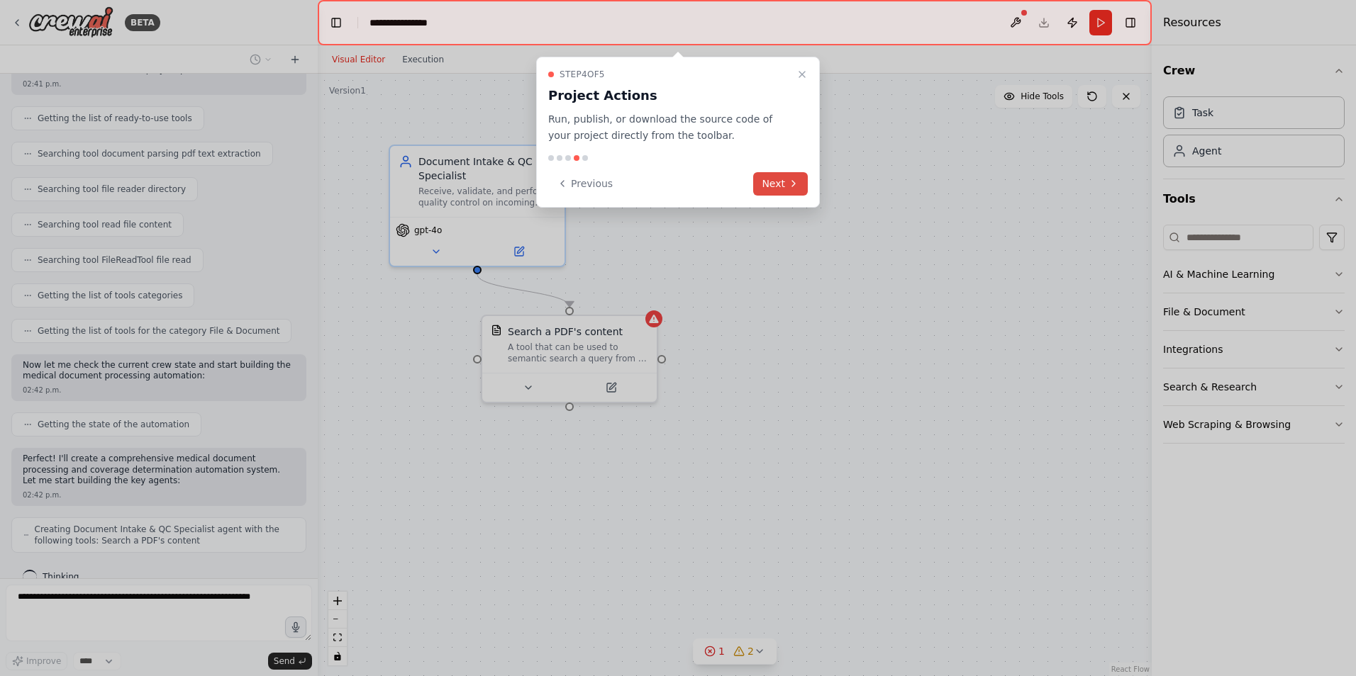
click at [777, 184] on button "Next" at bounding box center [780, 183] width 55 height 23
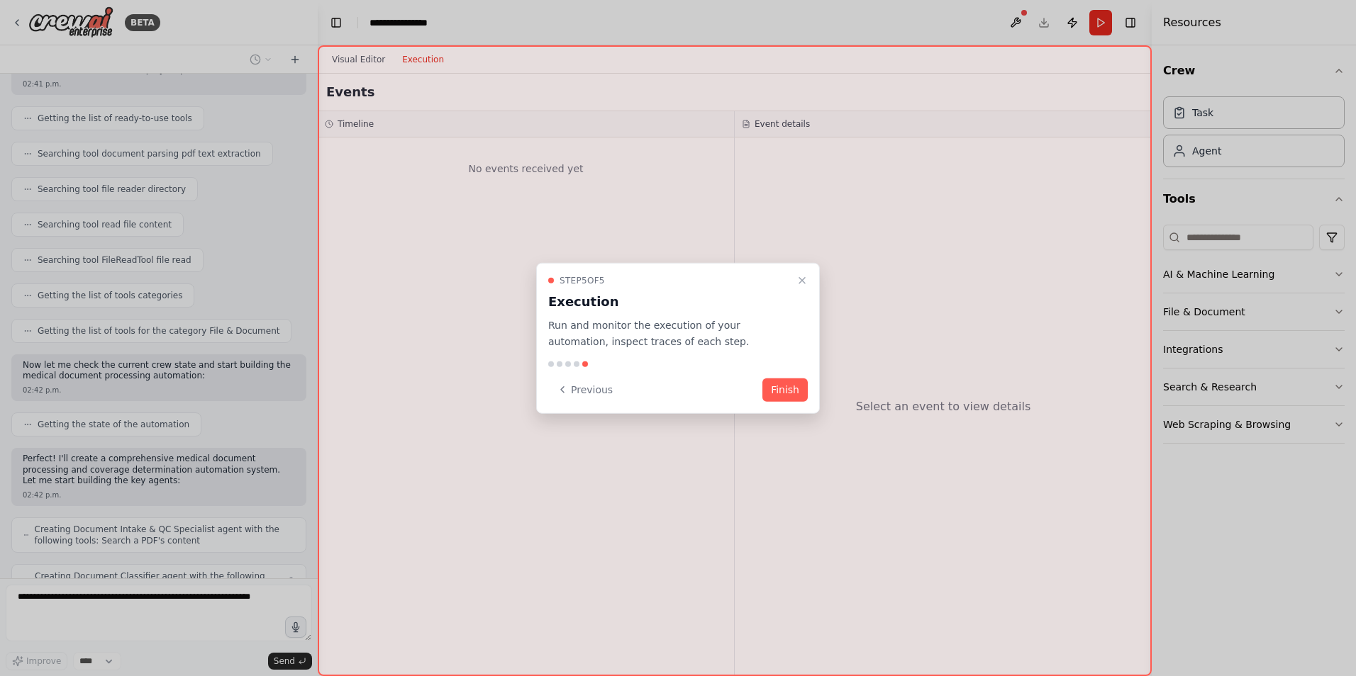
scroll to position [567, 0]
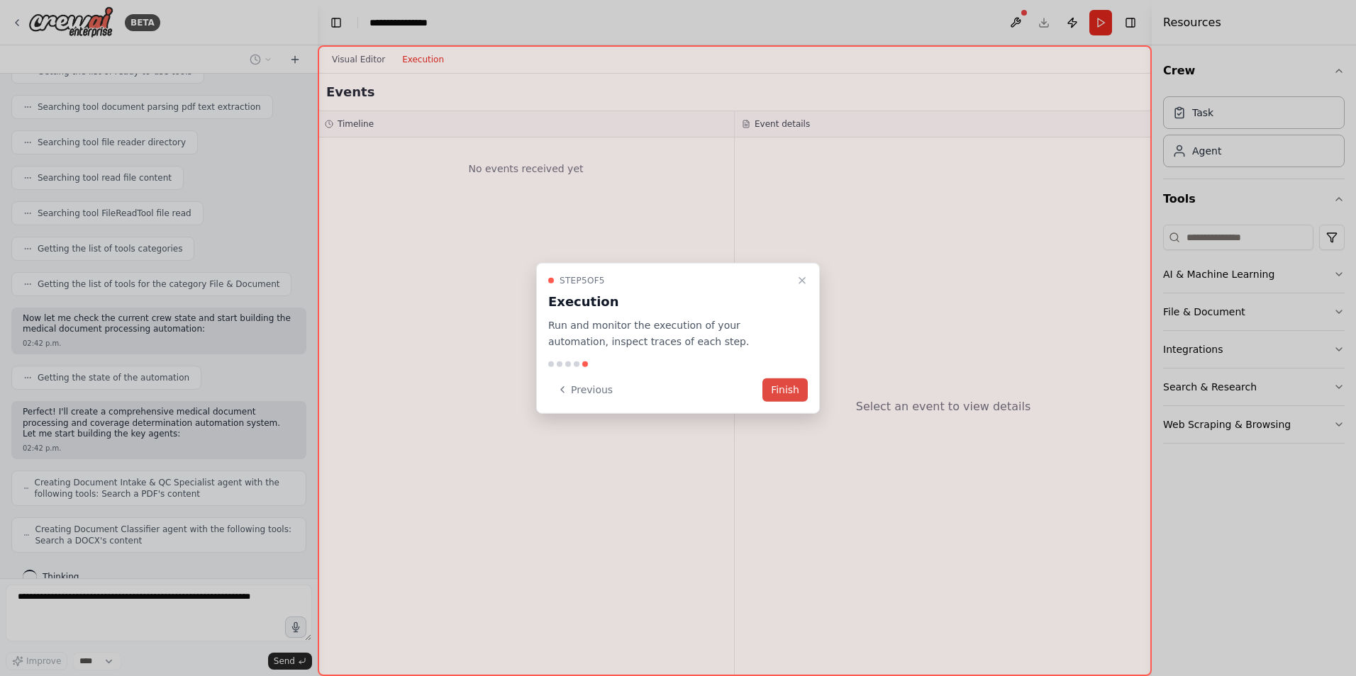
click at [771, 385] on button "Finish" at bounding box center [784, 389] width 45 height 23
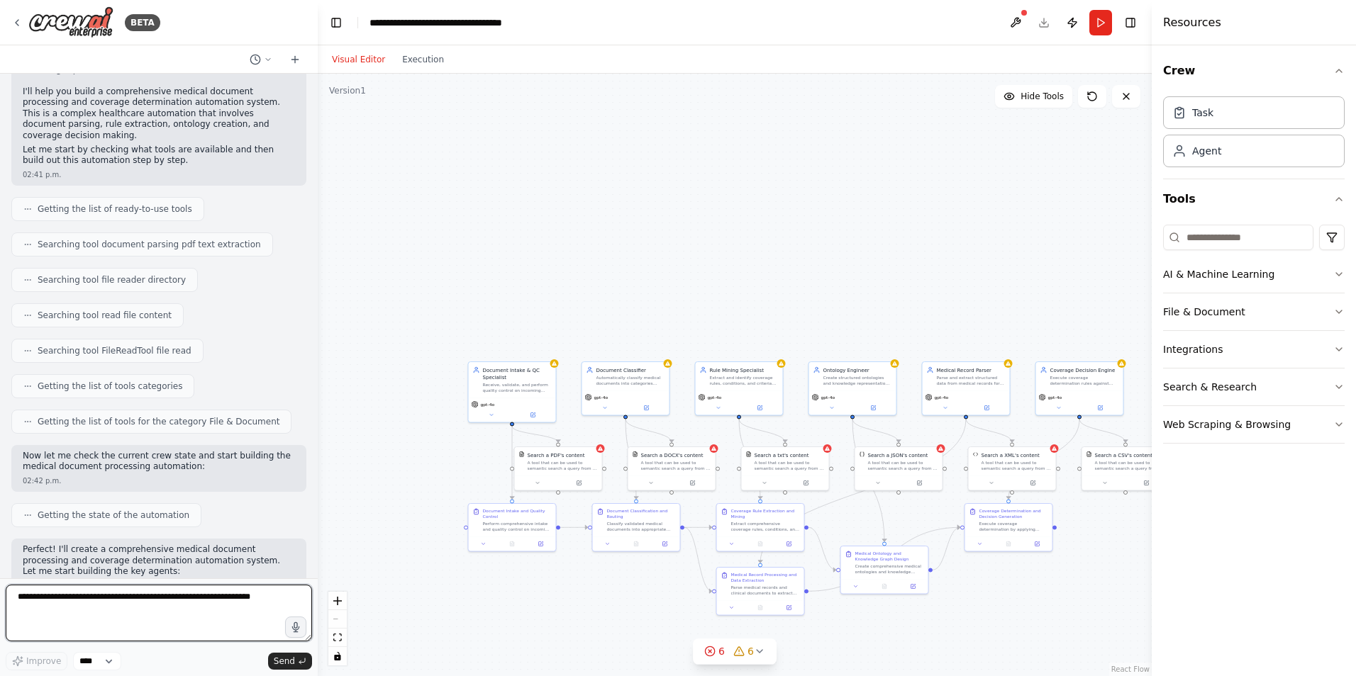
scroll to position [454, 0]
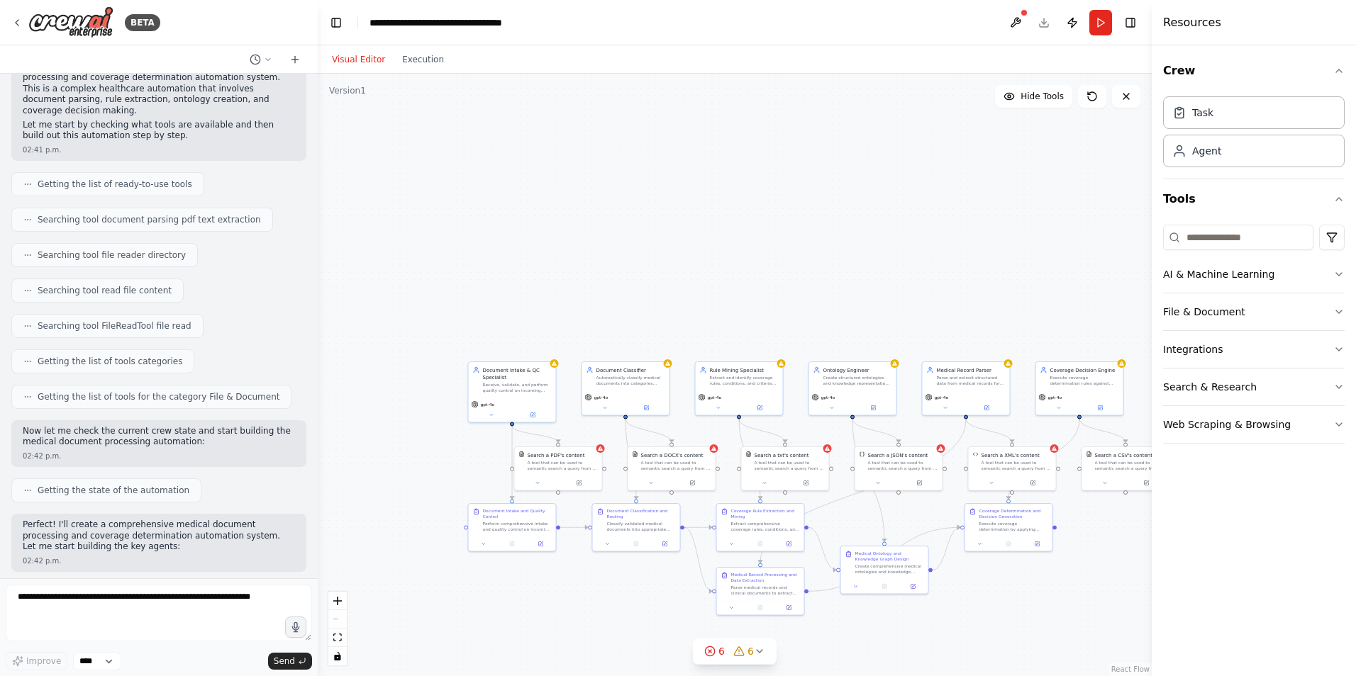
click at [437, 454] on div ".deletable-edge-delete-btn { width: 20px; height: 20px; border: 0px solid #ffff…" at bounding box center [735, 375] width 834 height 603
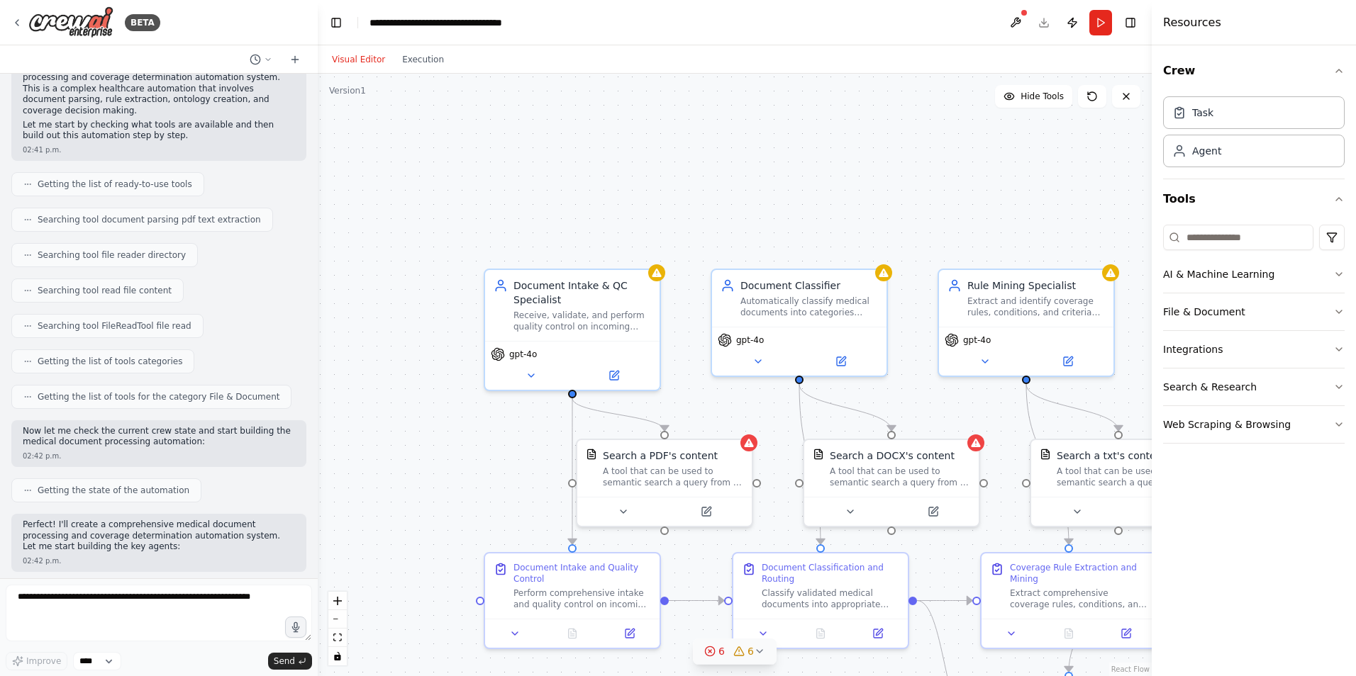
click at [759, 651] on icon at bounding box center [759, 651] width 11 height 11
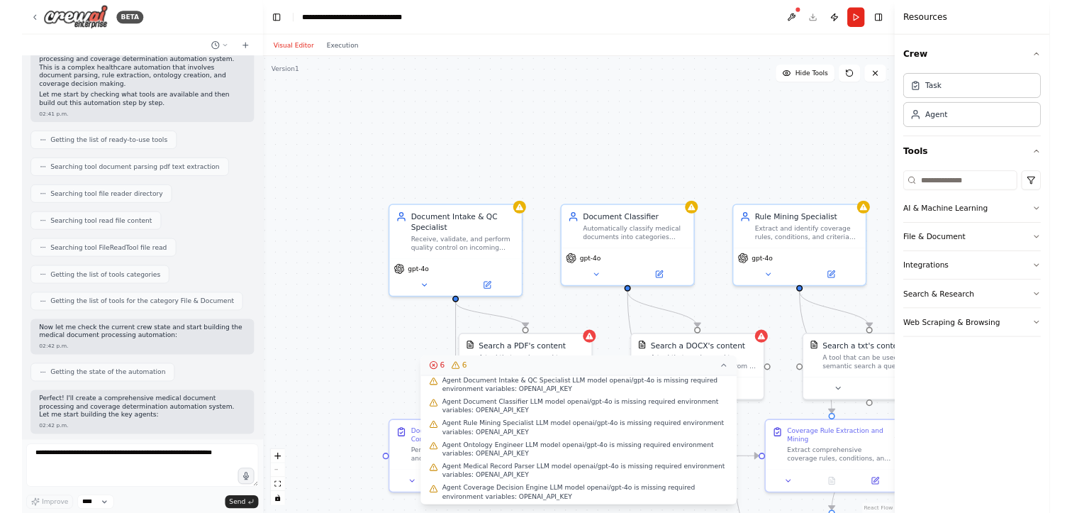
scroll to position [156, 0]
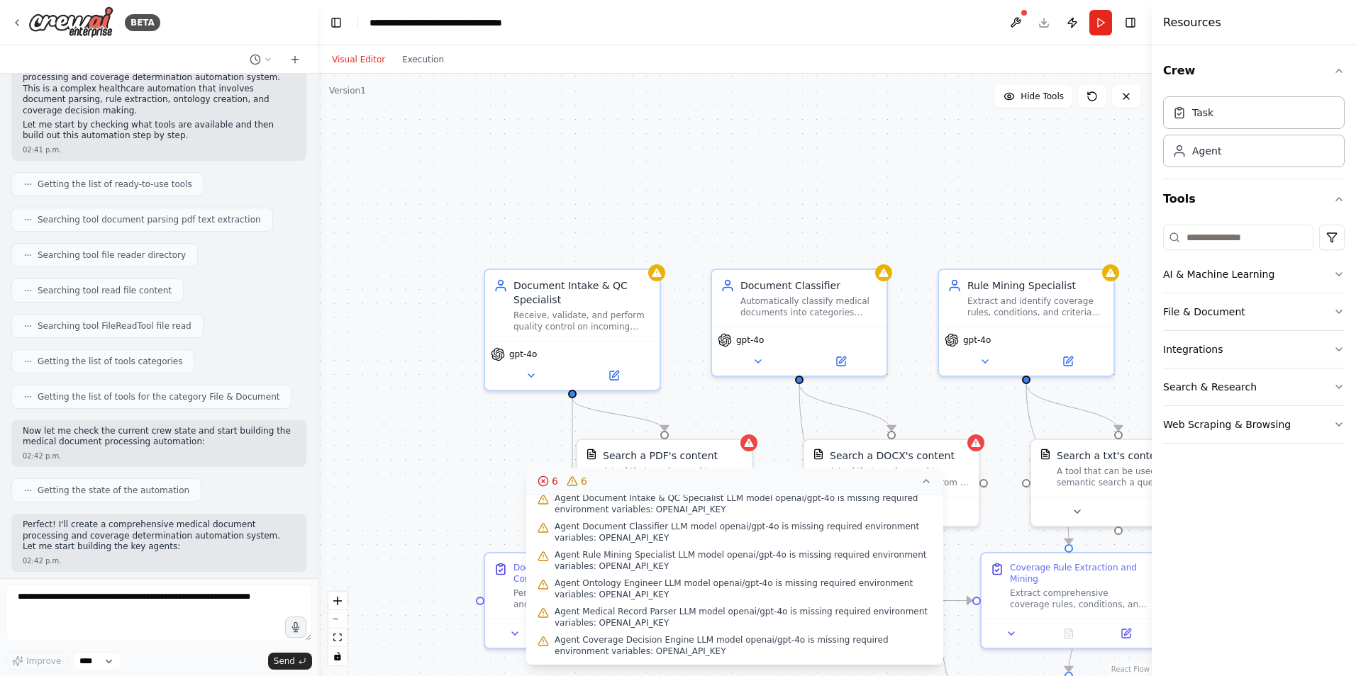
click at [927, 481] on icon at bounding box center [926, 481] width 6 height 3
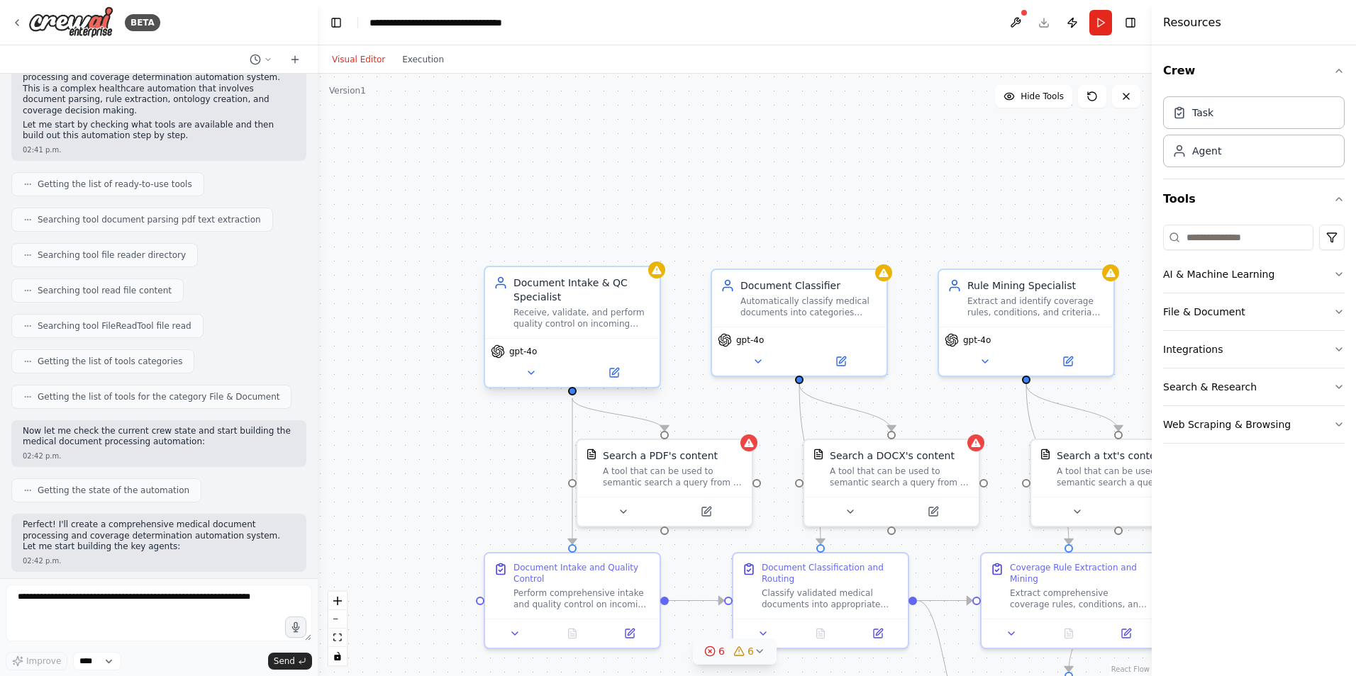
click at [583, 313] on div "Receive, validate, and perform quality control on incoming medical documents in…" at bounding box center [582, 318] width 138 height 23
click at [576, 318] on div "Receive, validate, and perform quality control on incoming medical documents in…" at bounding box center [582, 318] width 138 height 23
click at [615, 376] on icon at bounding box center [614, 373] width 9 height 9
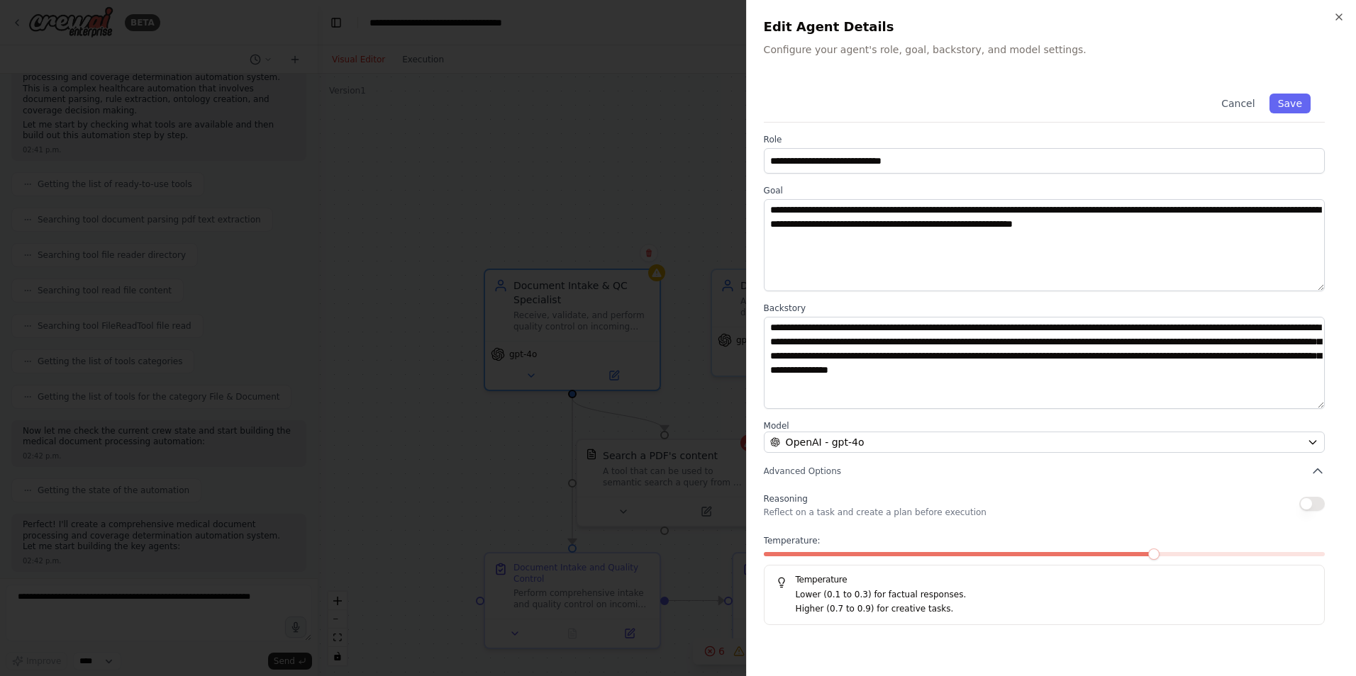
click at [578, 171] on div at bounding box center [678, 338] width 1356 height 676
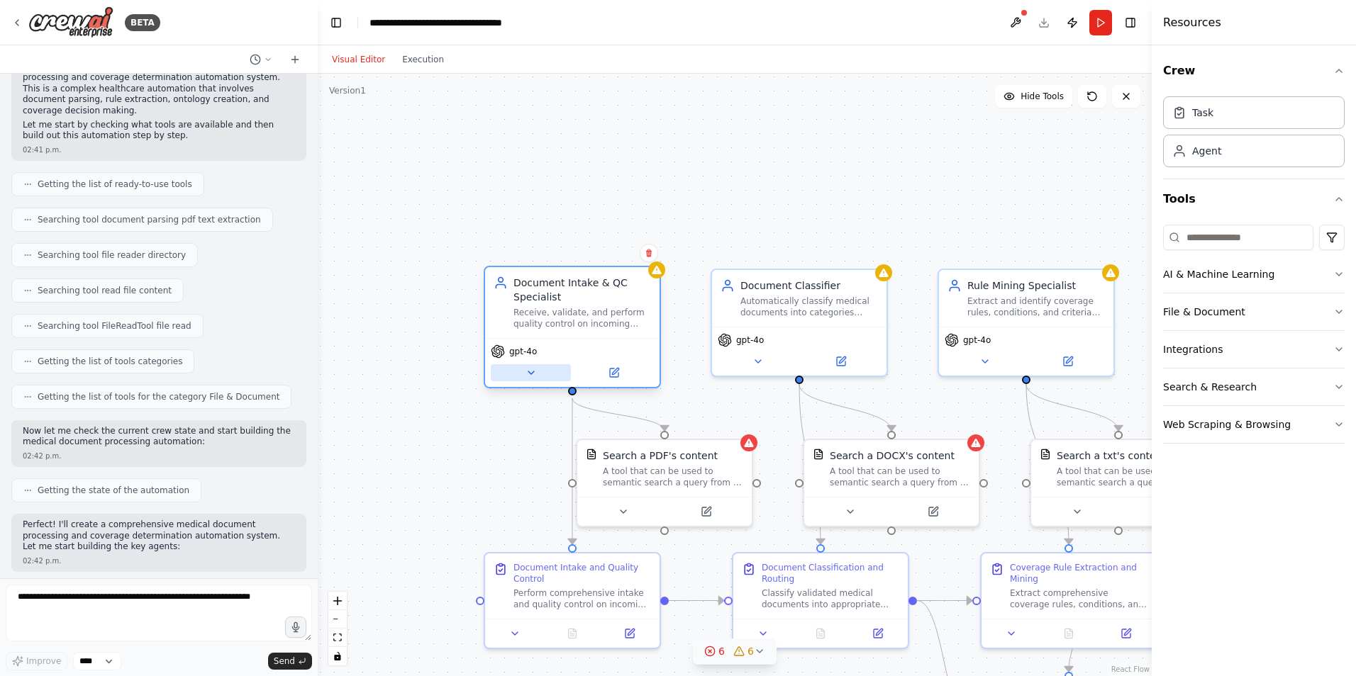
click at [532, 369] on icon at bounding box center [530, 372] width 11 height 11
click at [530, 372] on icon at bounding box center [531, 373] width 6 height 3
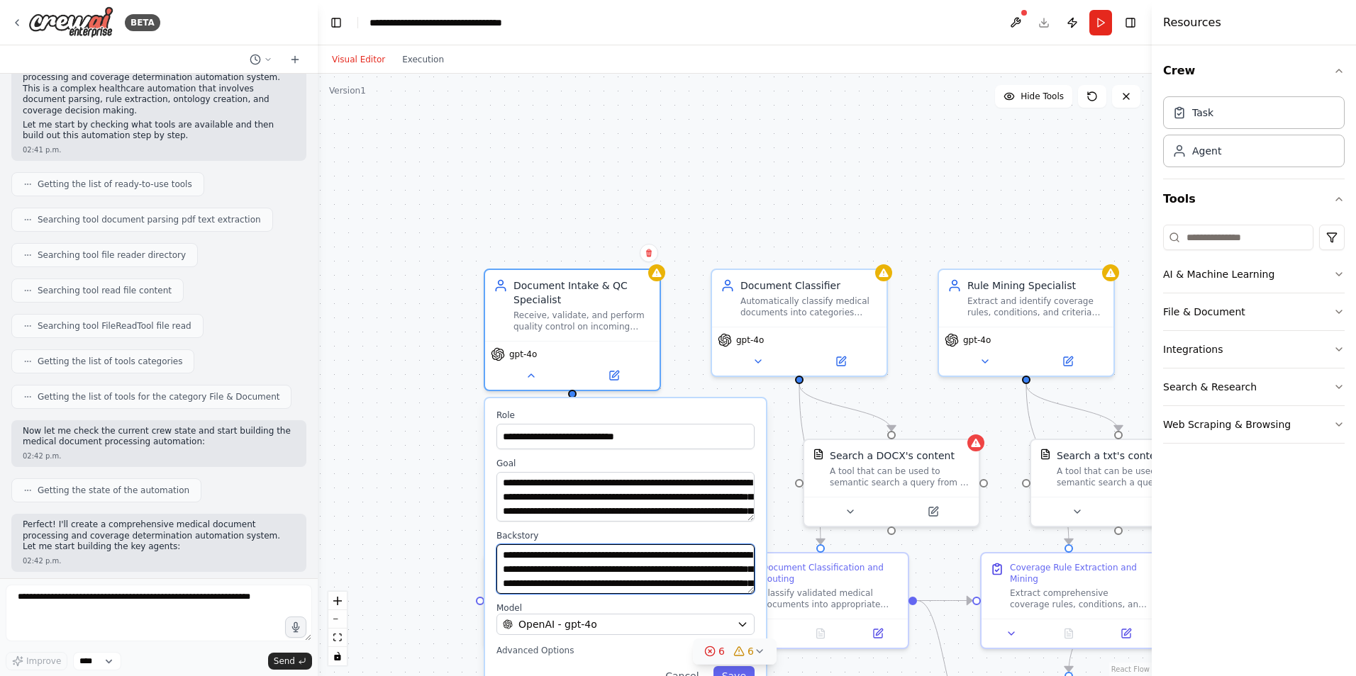
click at [623, 567] on textarea "**********" at bounding box center [625, 570] width 258 height 50
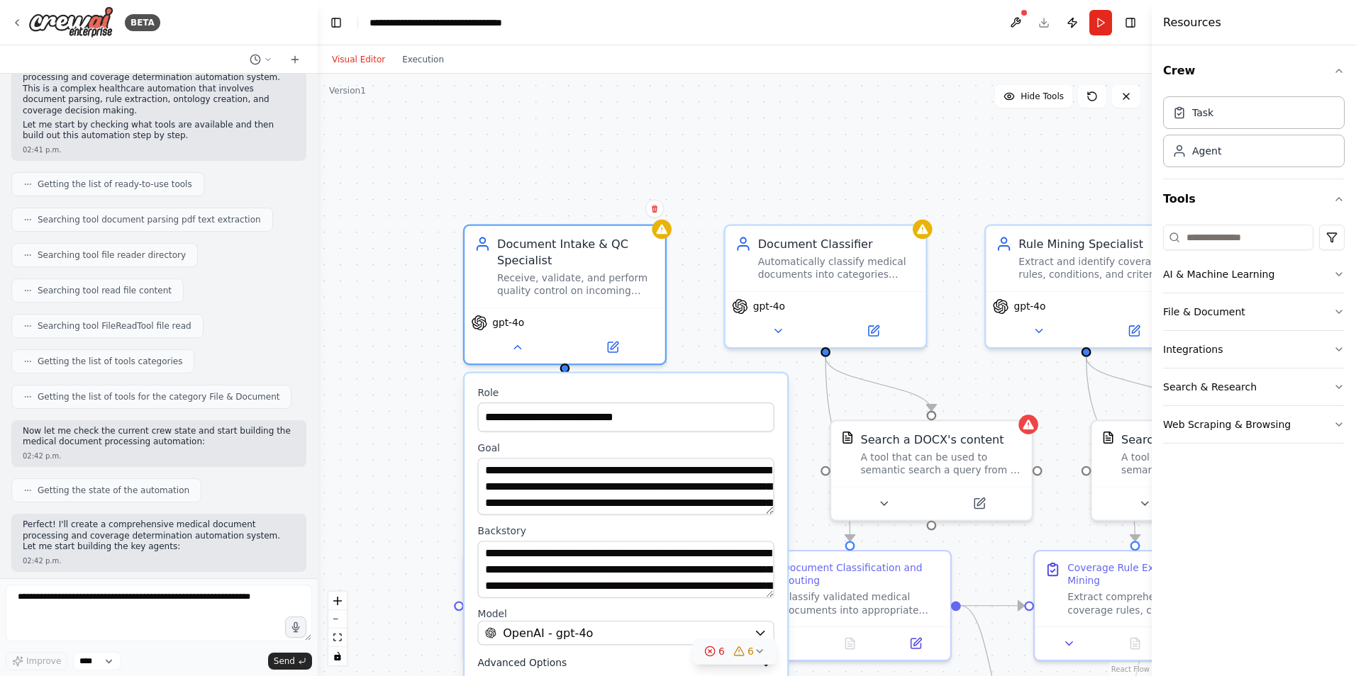
click at [525, 664] on span "Advanced Options" at bounding box center [522, 663] width 89 height 13
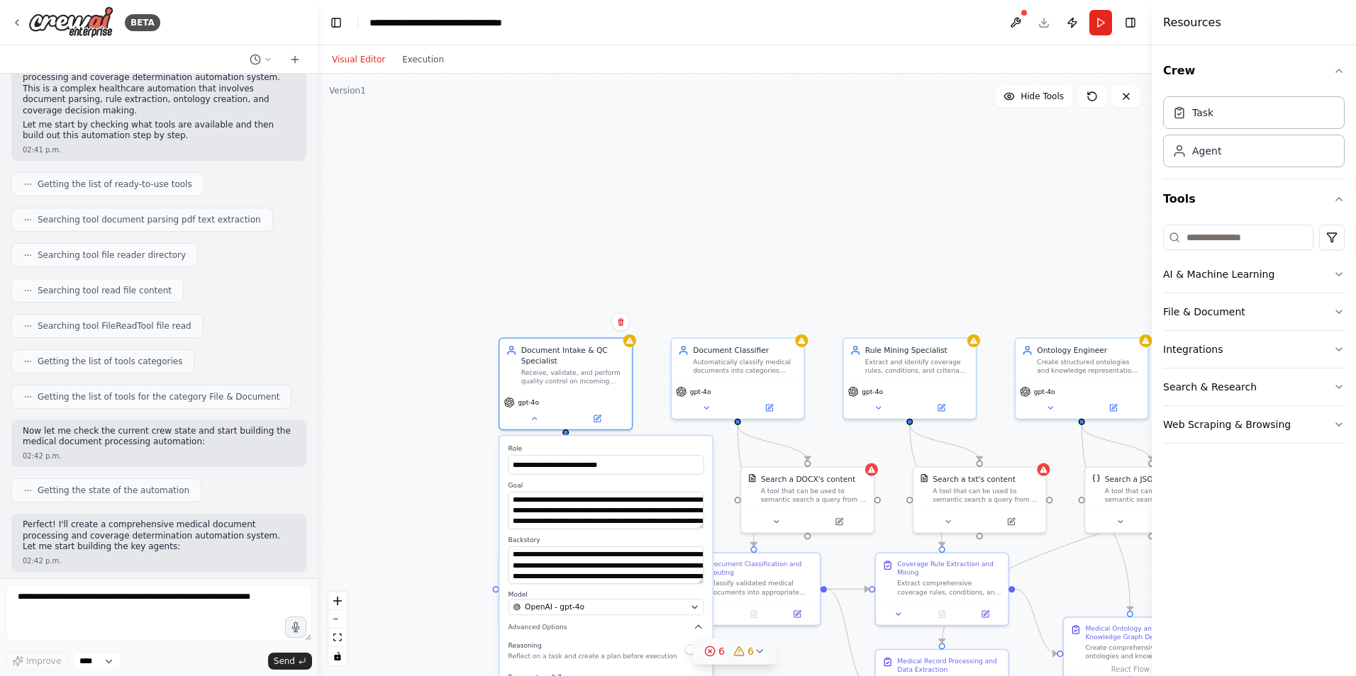
click at [411, 537] on div ".deletable-edge-delete-btn { width: 20px; height: 20px; border: 0px solid #ffff…" at bounding box center [735, 375] width 834 height 603
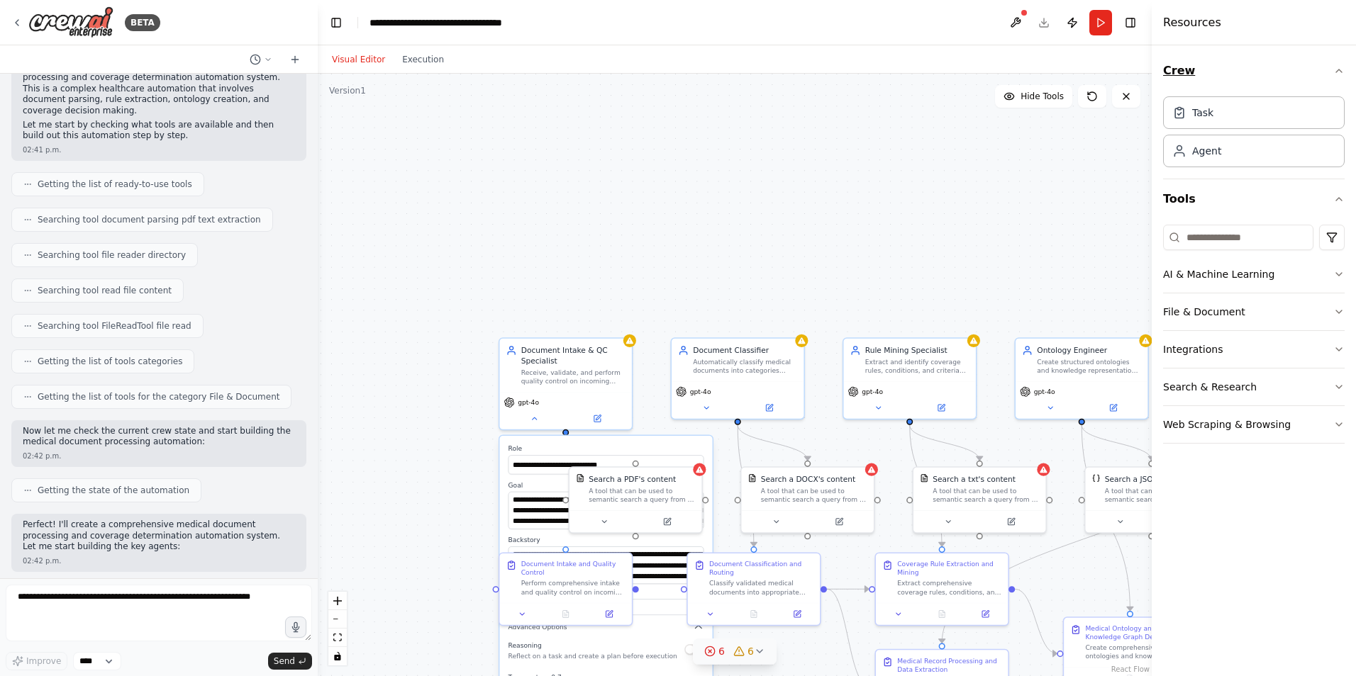
click at [1282, 65] on button "Crew" at bounding box center [1254, 71] width 182 height 40
